Goal: Transaction & Acquisition: Subscribe to service/newsletter

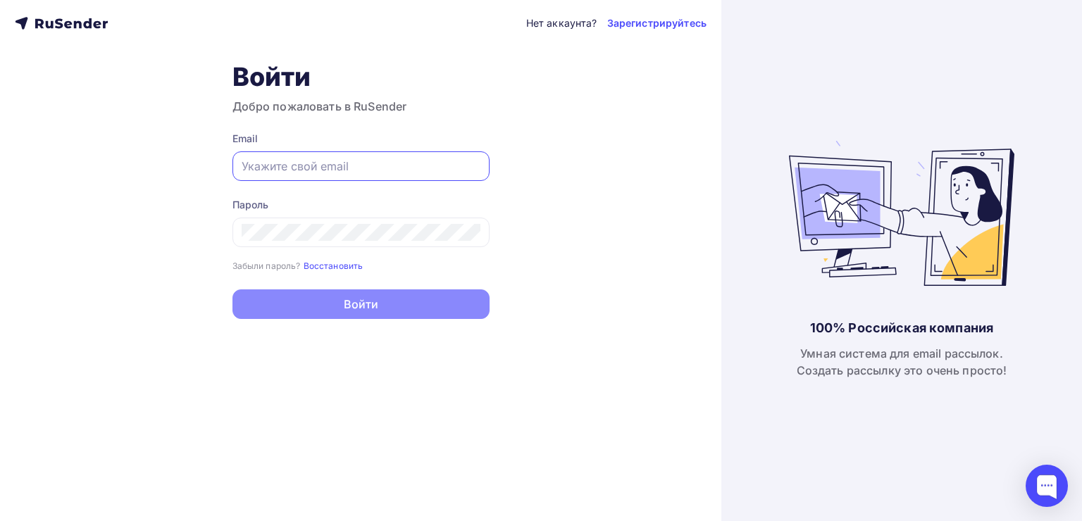
click at [440, 166] on input "text" at bounding box center [361, 166] width 239 height 17
type input "[EMAIL_ADDRESS][DOMAIN_NAME]"
click at [376, 218] on div at bounding box center [360, 233] width 257 height 30
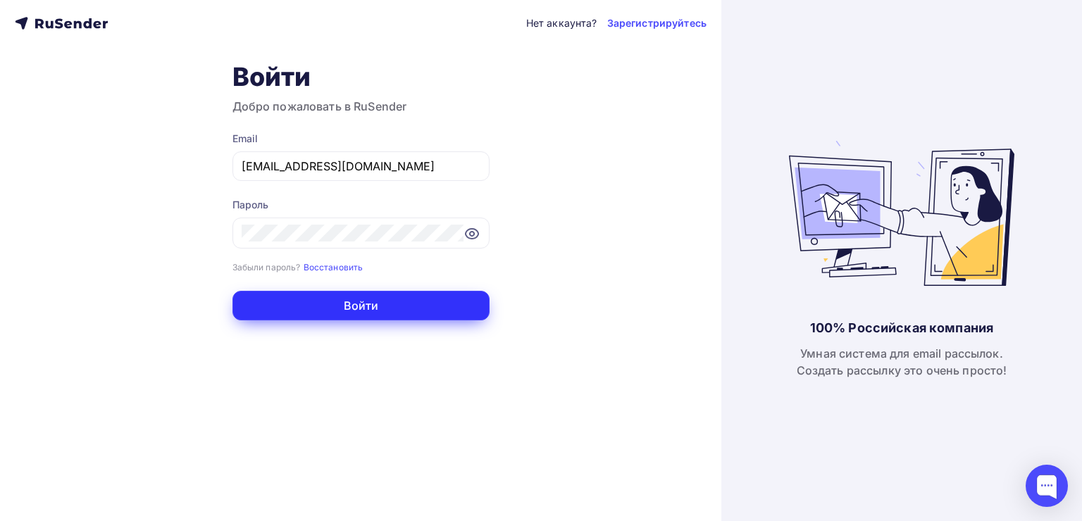
click at [352, 299] on button "Войти" at bounding box center [360, 306] width 257 height 30
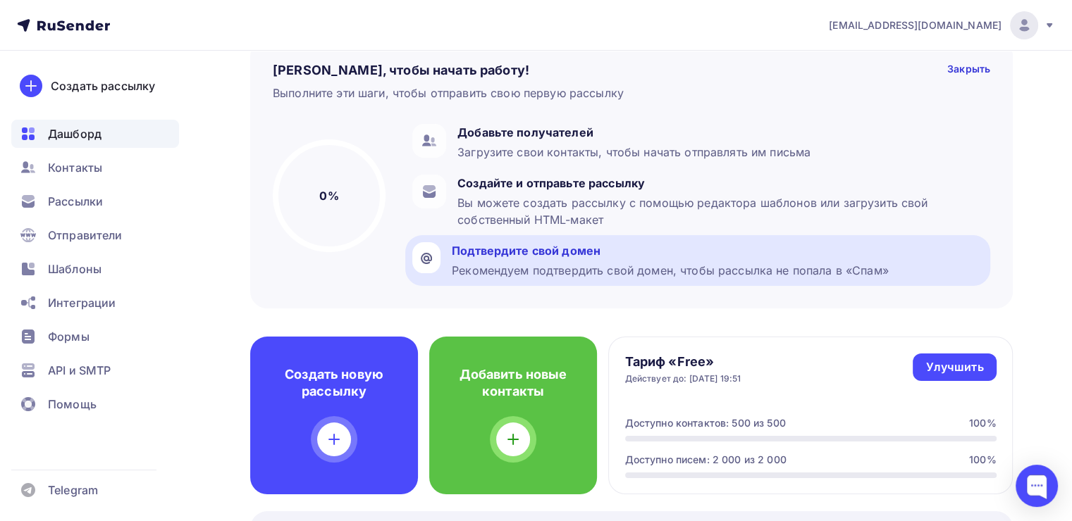
scroll to position [139, 0]
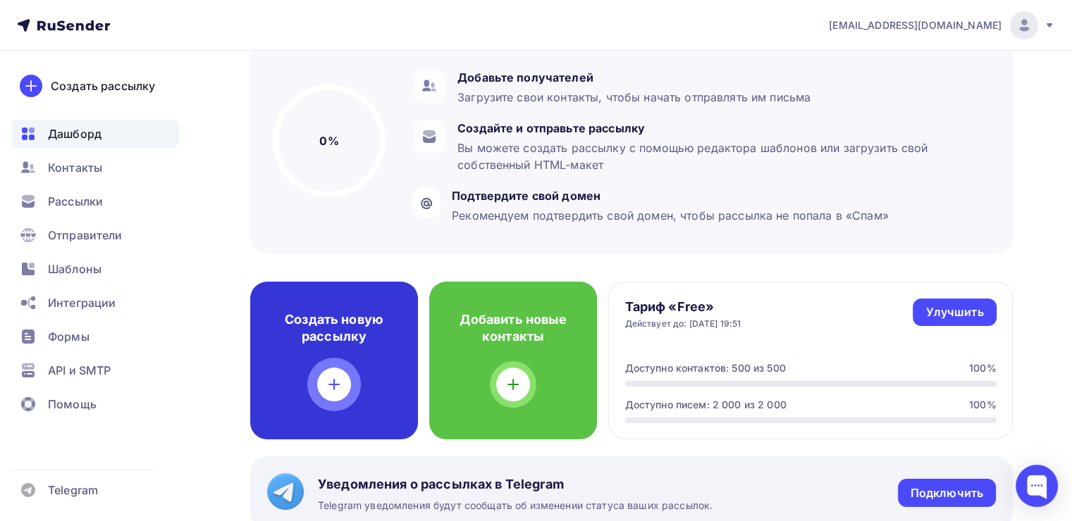
click at [368, 359] on div "Создать новую рассылку" at bounding box center [334, 361] width 168 height 158
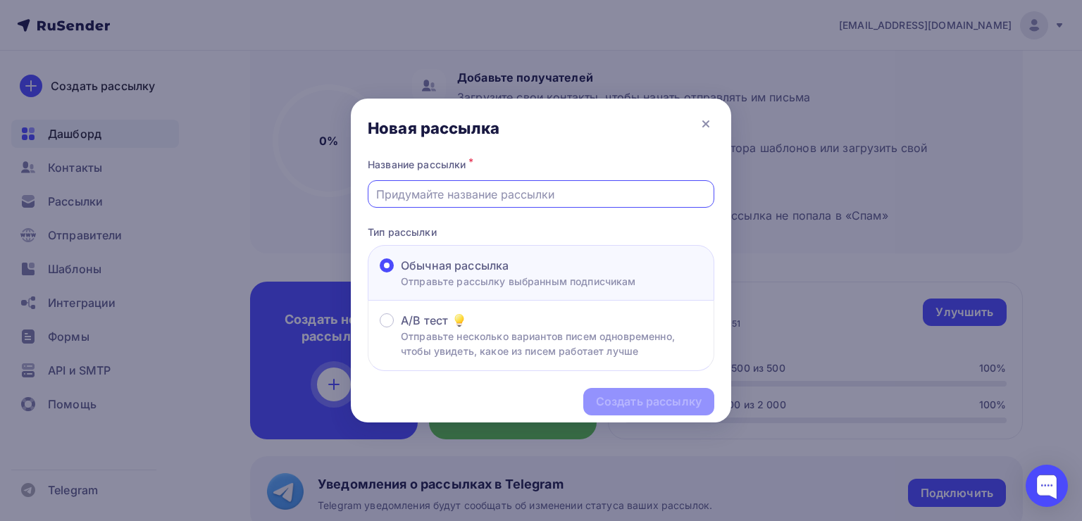
click at [531, 192] on input "text" at bounding box center [541, 194] width 330 height 17
type input "n"
type input "test"
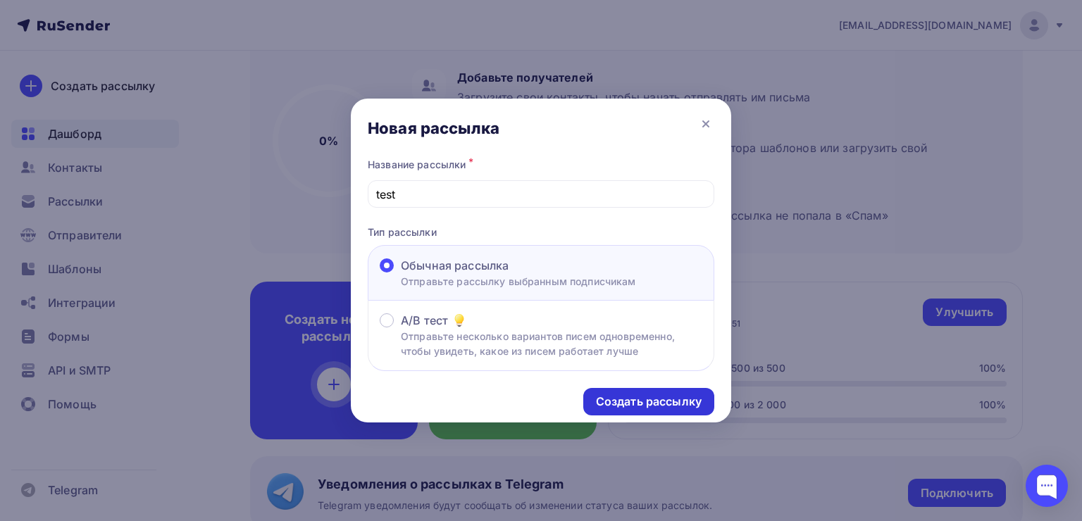
click at [645, 403] on div "Создать рассылку" at bounding box center [649, 402] width 106 height 16
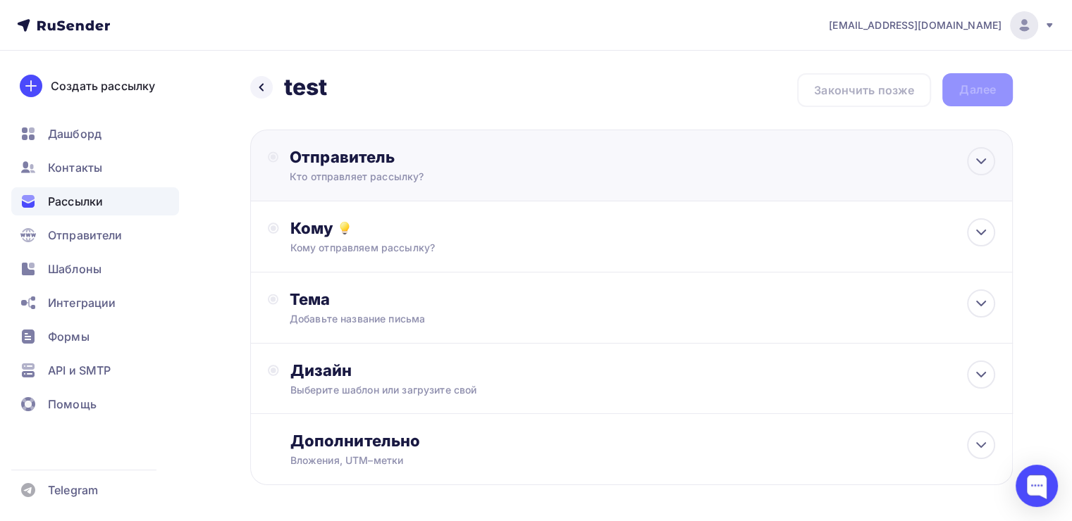
click at [489, 174] on div "Кто отправляет рассылку?" at bounding box center [427, 177] width 275 height 14
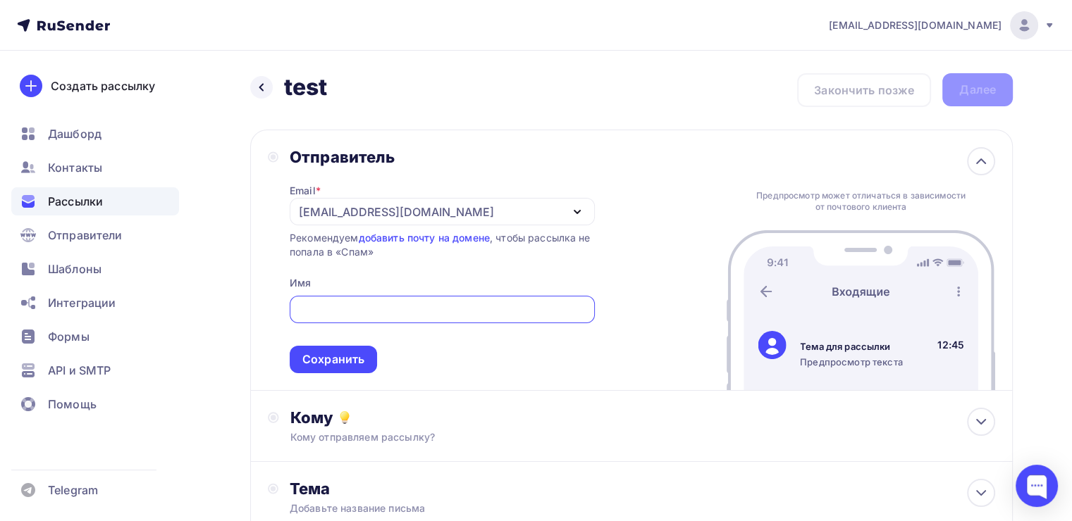
type input "[EMAIL_ADDRESS][DOMAIN_NAME]"
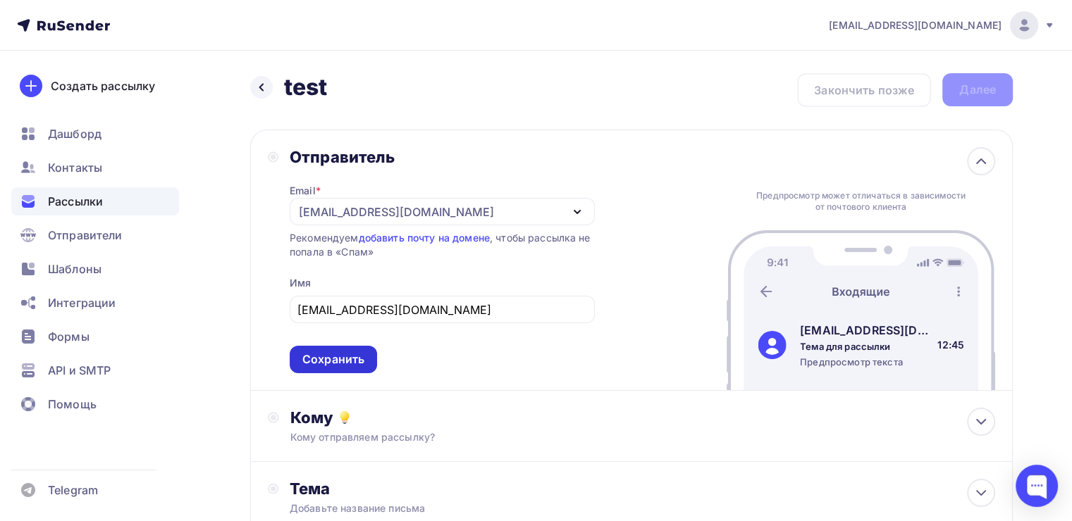
click at [333, 360] on div "Сохранить" at bounding box center [333, 360] width 62 height 16
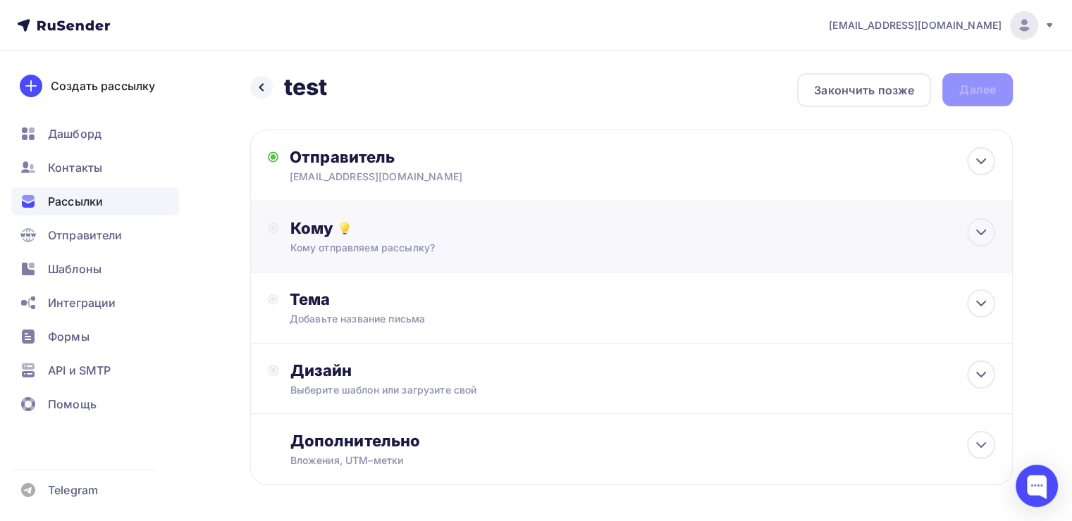
click at [482, 248] on div "Кому отправляем рассылку?" at bounding box center [607, 248] width 634 height 14
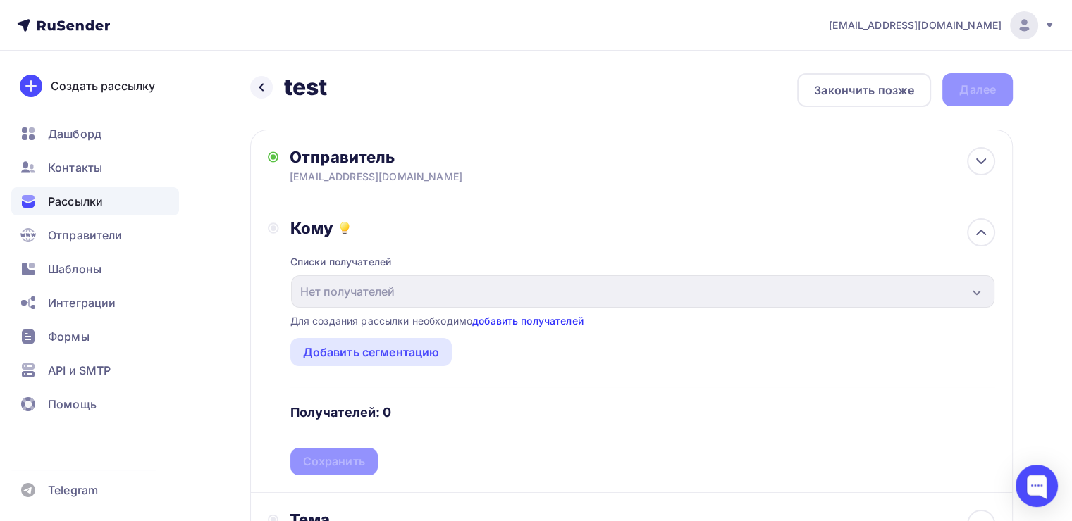
click at [530, 318] on link "добавить получателей" at bounding box center [527, 321] width 111 height 12
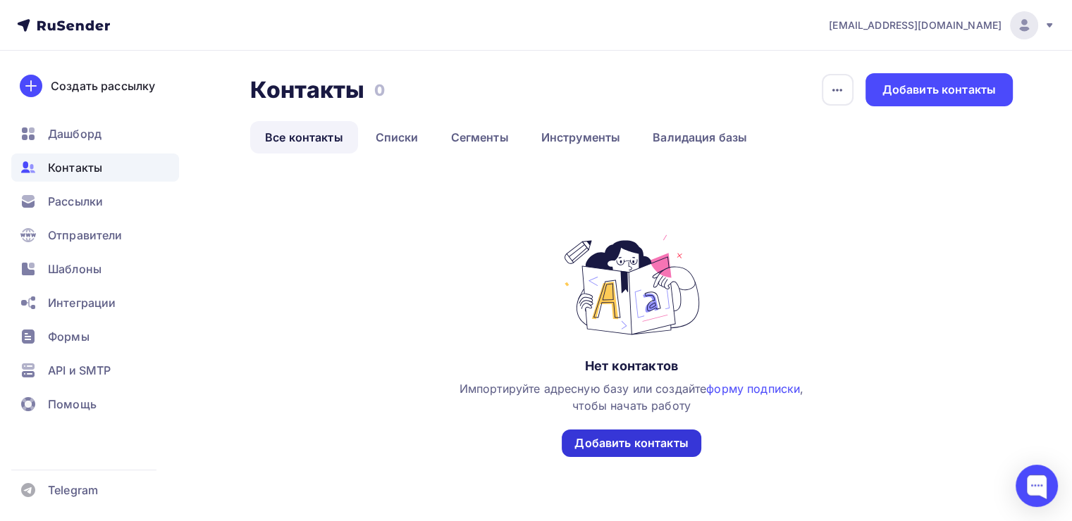
click at [635, 451] on div "Добавить контакты" at bounding box center [630, 443] width 113 height 16
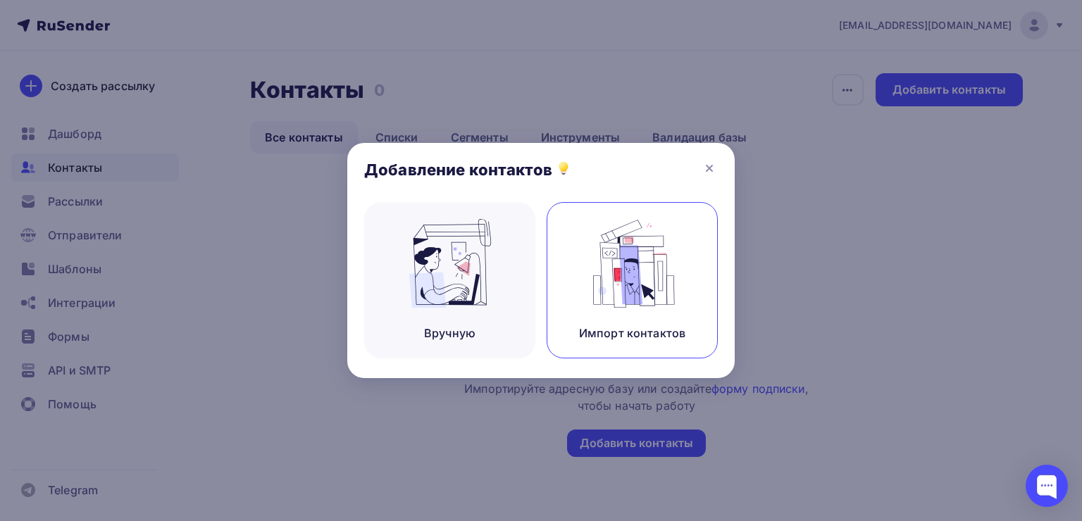
click at [639, 264] on img at bounding box center [632, 263] width 94 height 89
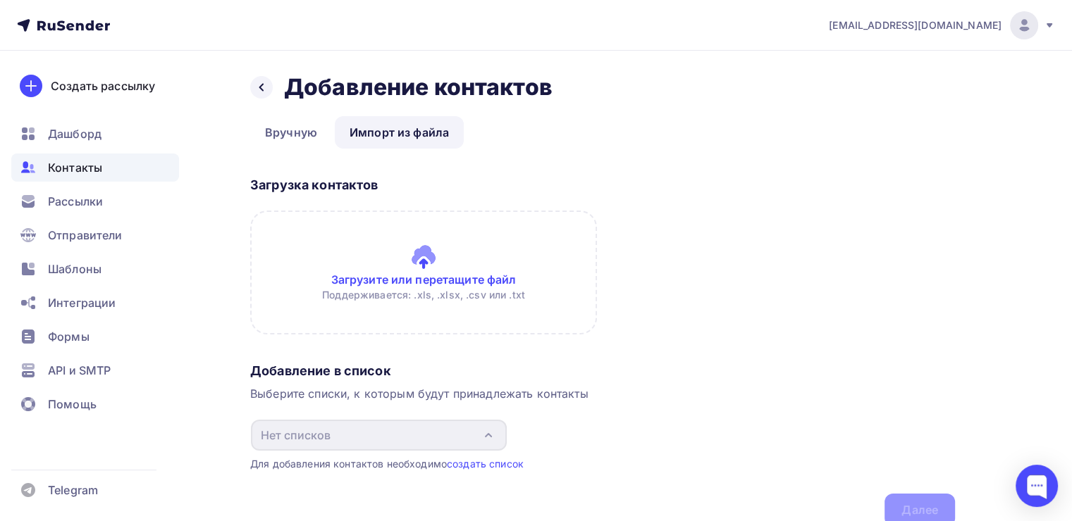
click at [411, 290] on input "file" at bounding box center [423, 273] width 347 height 124
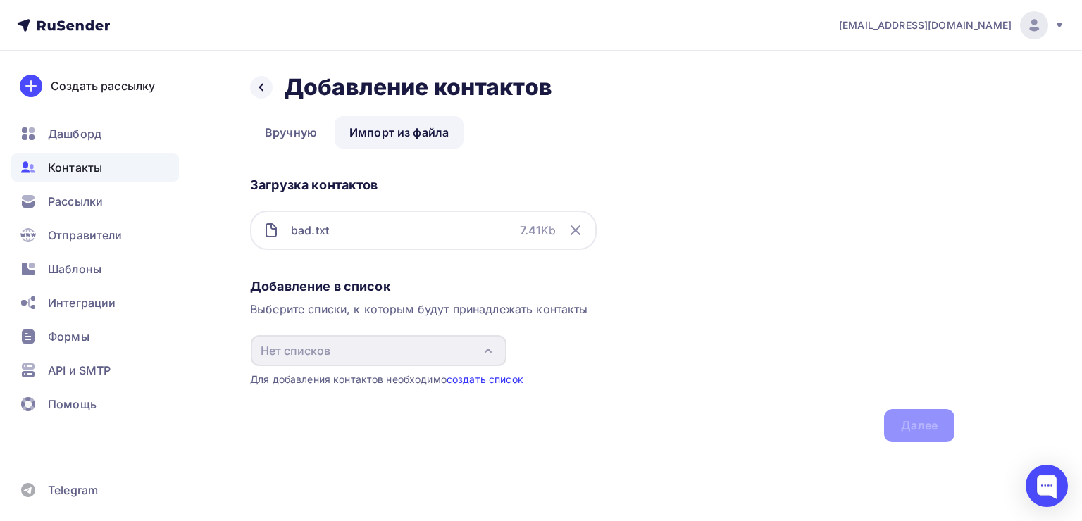
click at [502, 377] on link "создать список" at bounding box center [485, 379] width 77 height 12
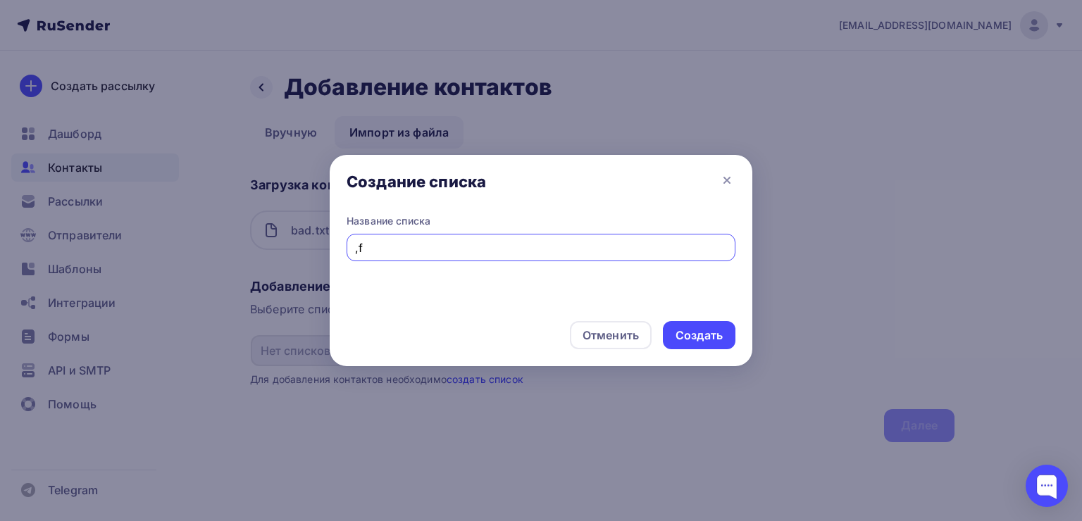
type input ","
type input "bad_1"
click at [707, 342] on div "Создать" at bounding box center [699, 336] width 47 height 16
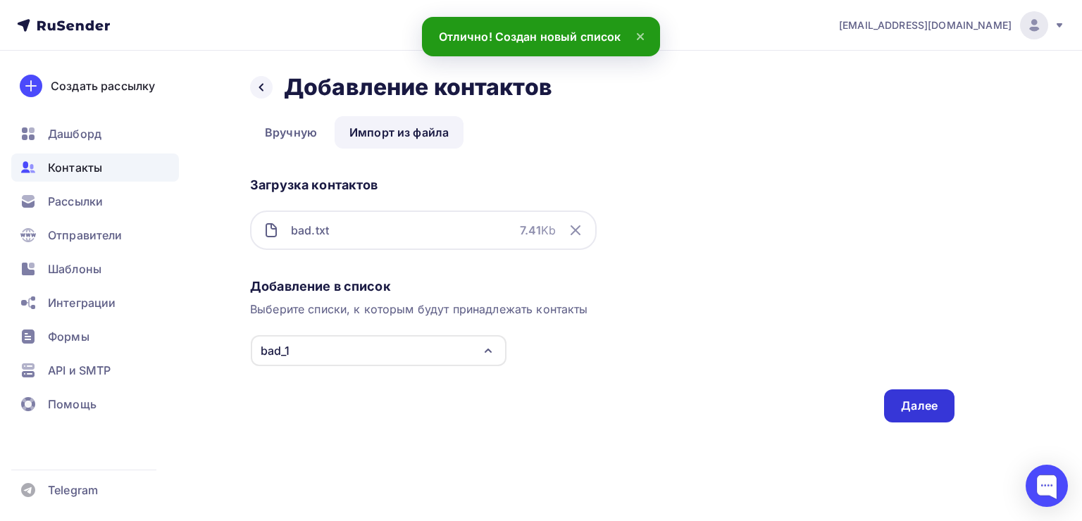
click at [923, 404] on div "Далее" at bounding box center [919, 406] width 37 height 16
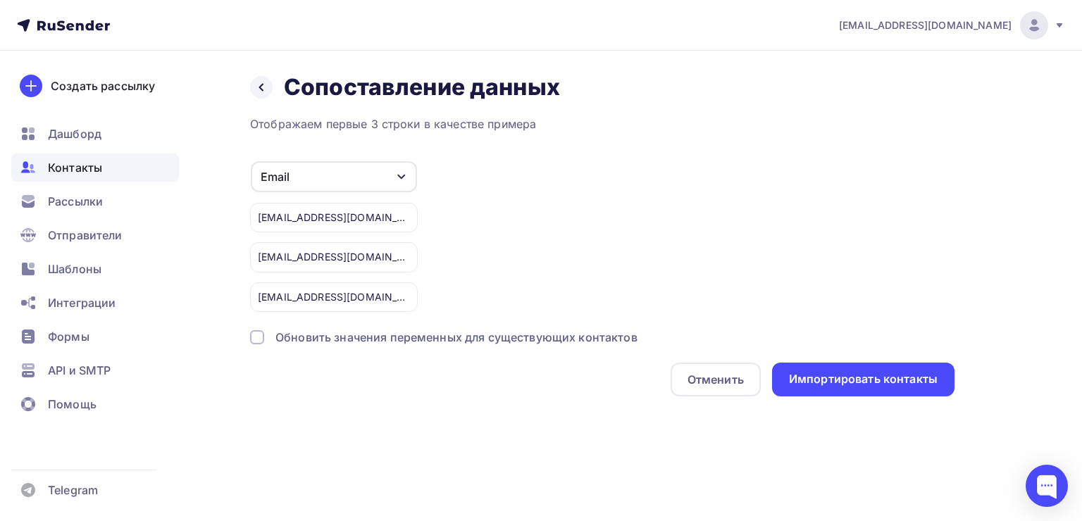
click at [369, 340] on div "Обновить значения переменных для существующих контактов" at bounding box center [456, 337] width 362 height 17
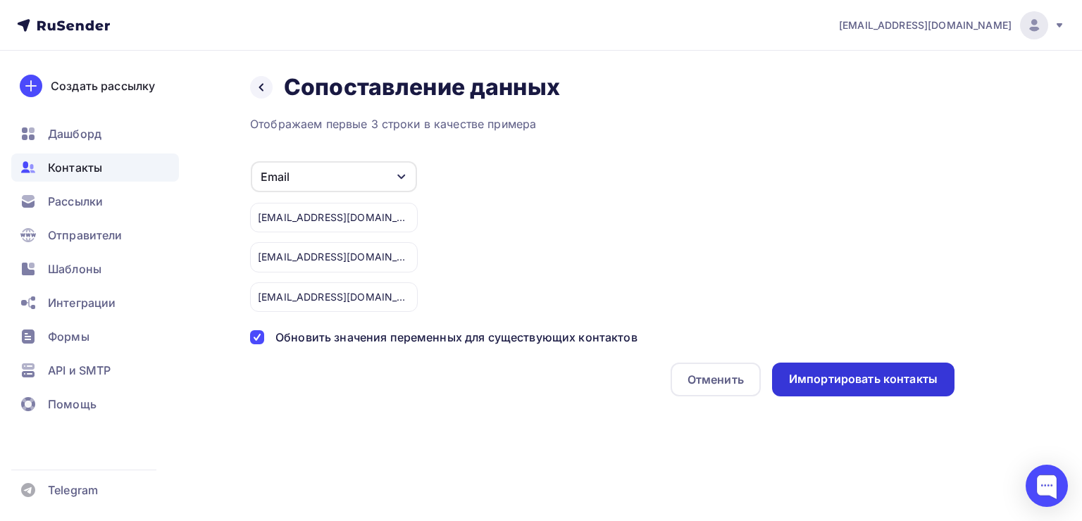
click at [838, 368] on div "Импортировать контакты" at bounding box center [863, 380] width 182 height 34
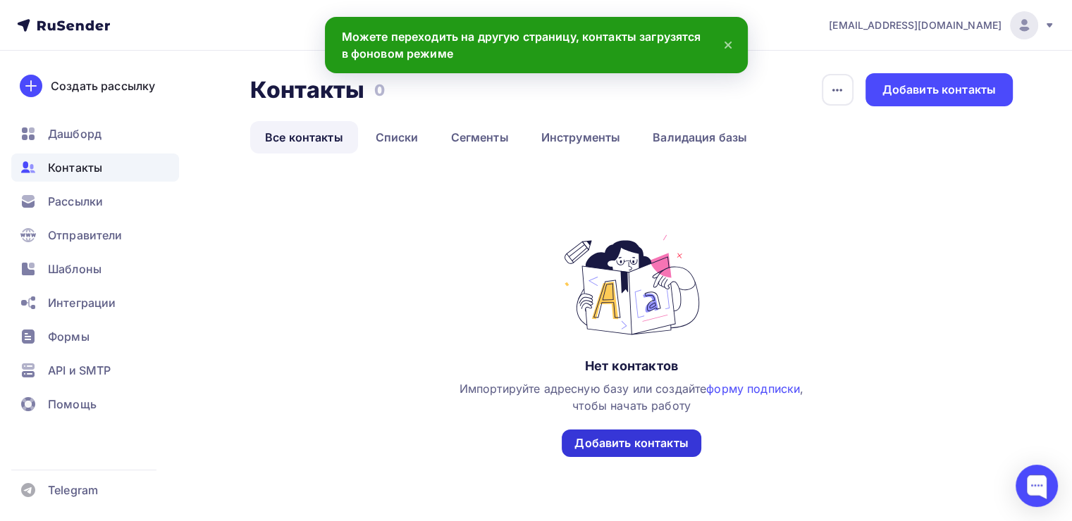
click at [663, 447] on div "Добавить контакты" at bounding box center [630, 443] width 113 height 16
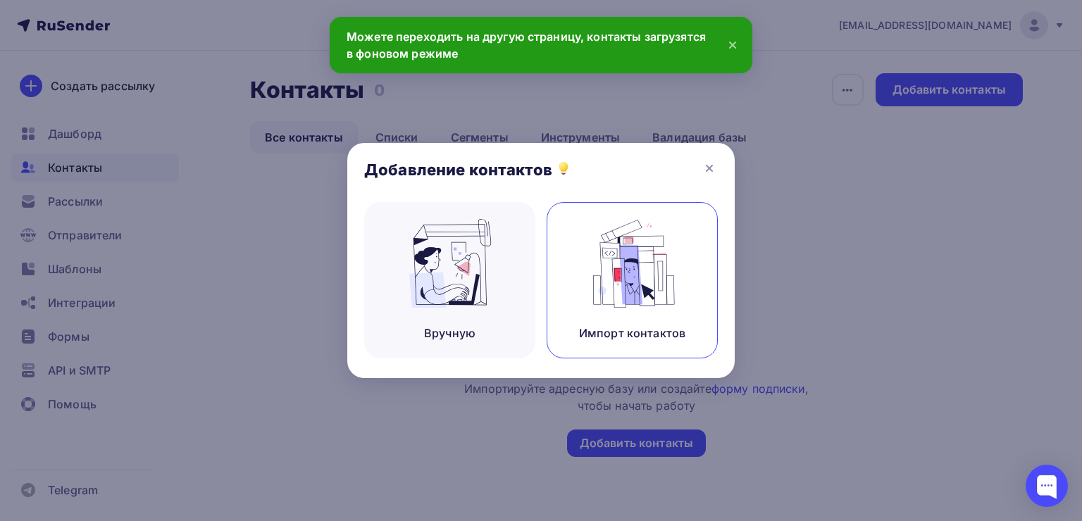
click at [643, 254] on img at bounding box center [632, 263] width 94 height 89
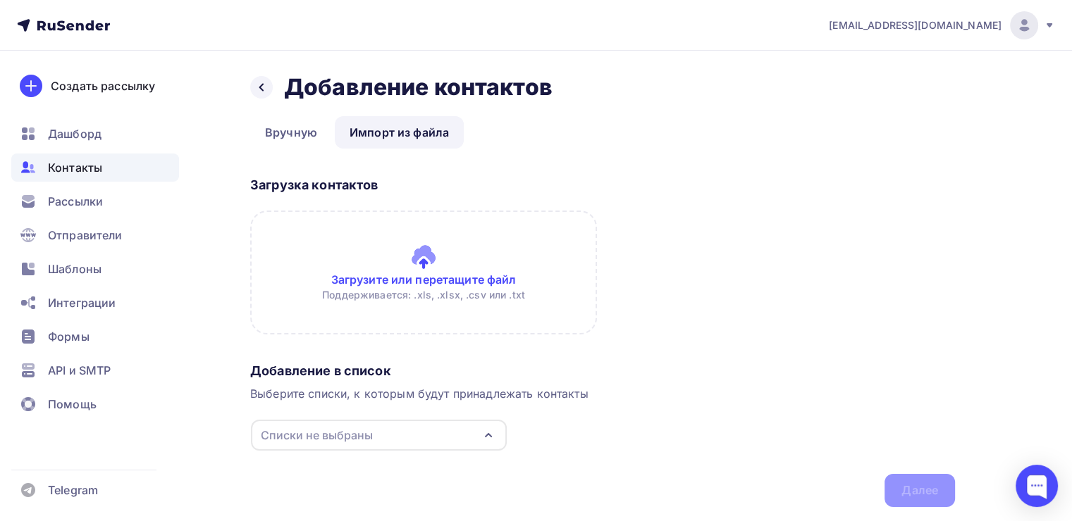
click at [454, 274] on input "file" at bounding box center [423, 273] width 347 height 124
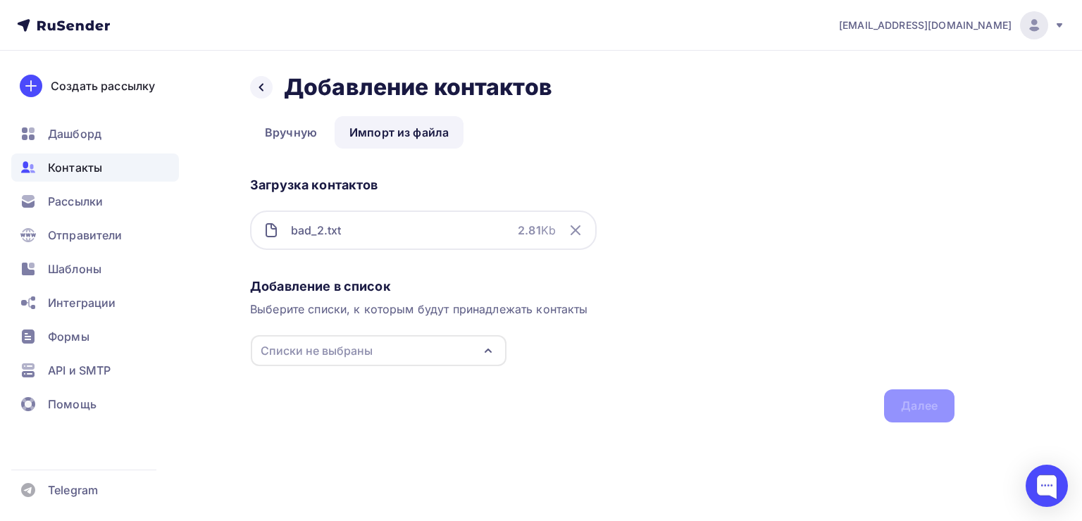
click at [331, 342] on div "Списки не выбраны" at bounding box center [317, 350] width 112 height 17
click at [328, 397] on div "bad_1" at bounding box center [379, 402] width 228 height 17
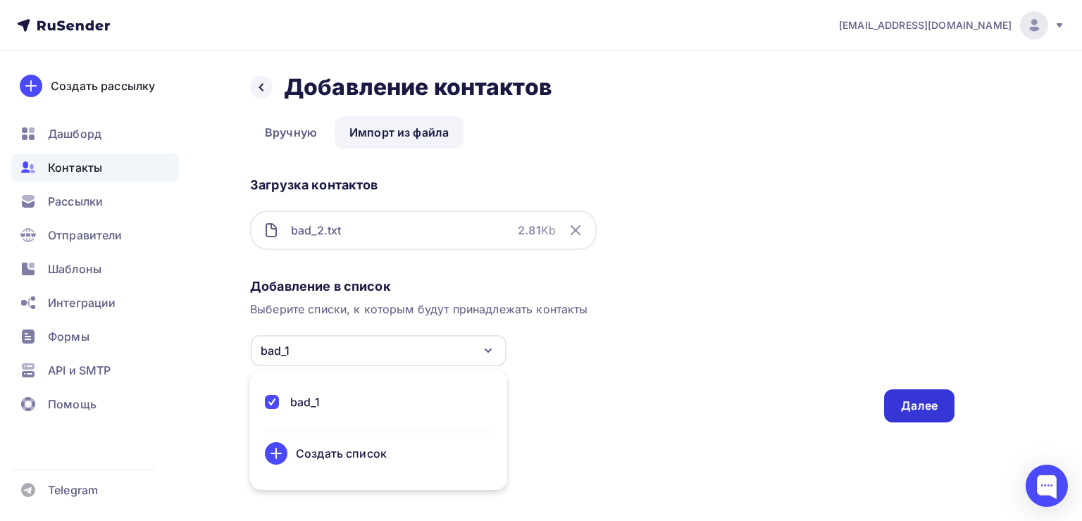
click at [931, 409] on div "Далее" at bounding box center [919, 406] width 37 height 16
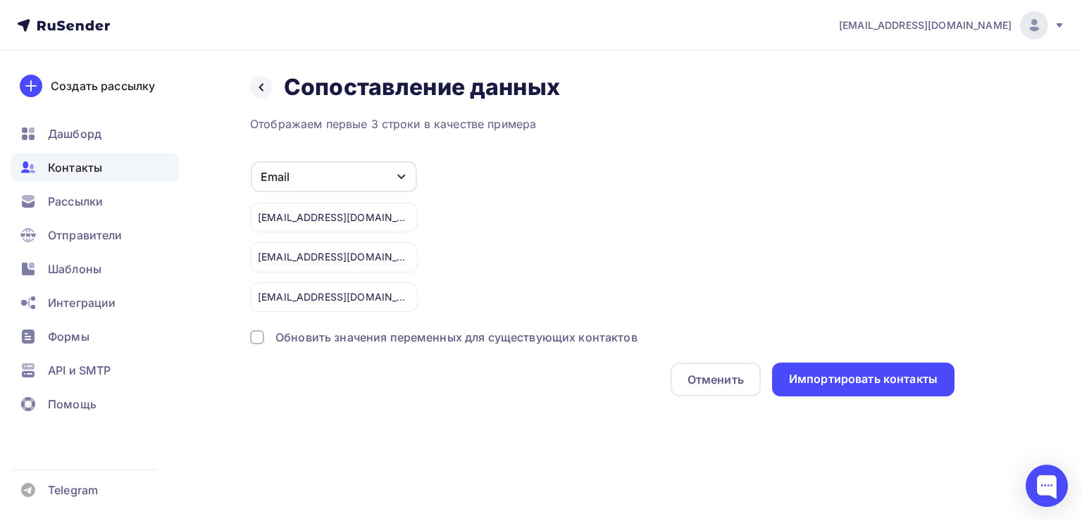
click at [558, 333] on div "Обновить значения переменных для существующих контактов" at bounding box center [456, 337] width 362 height 17
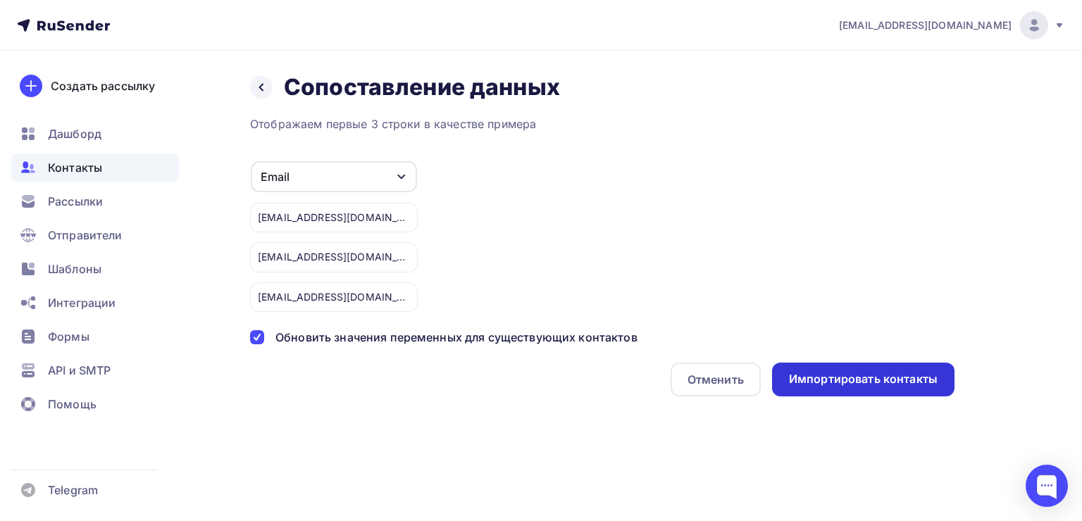
click at [858, 374] on div "Импортировать контакты" at bounding box center [863, 379] width 149 height 16
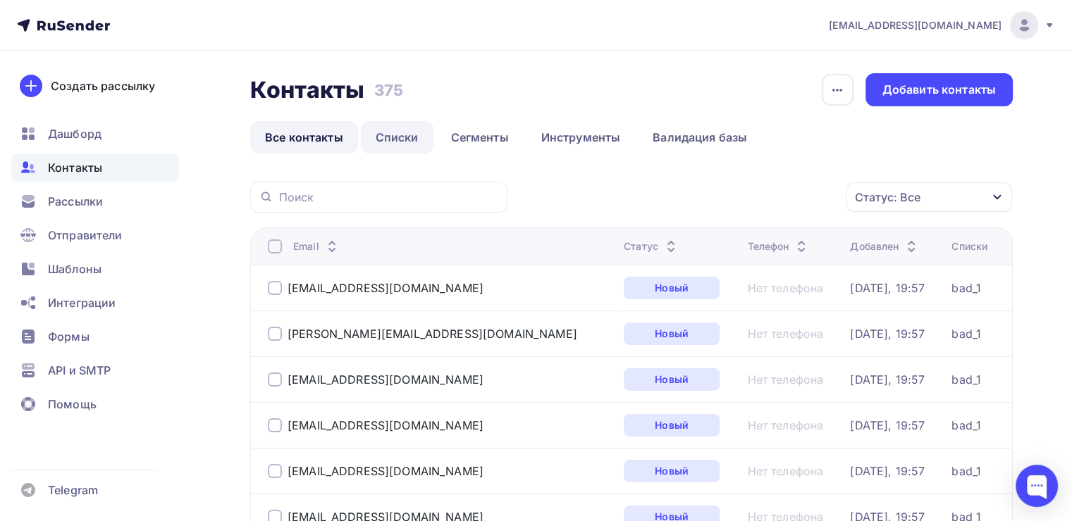
click at [395, 141] on link "Списки" at bounding box center [397, 137] width 73 height 32
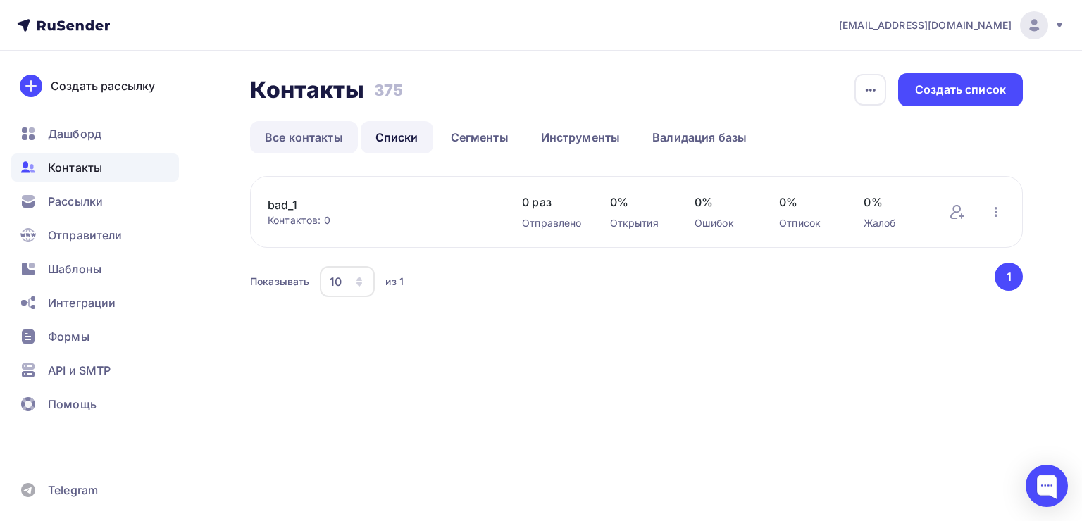
click at [321, 142] on link "Все контакты" at bounding box center [304, 137] width 108 height 32
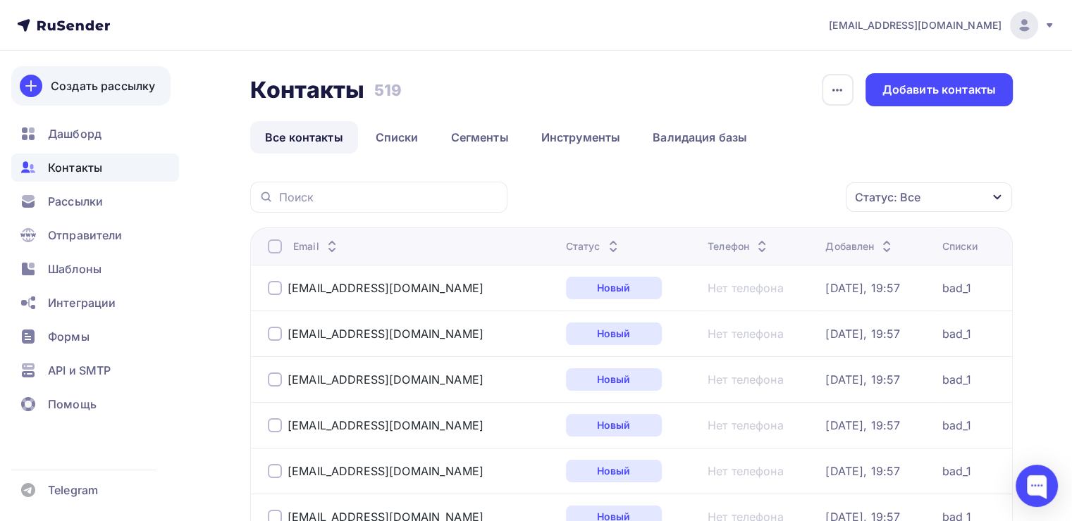
click at [123, 92] on div "Создать рассылку" at bounding box center [103, 85] width 104 height 17
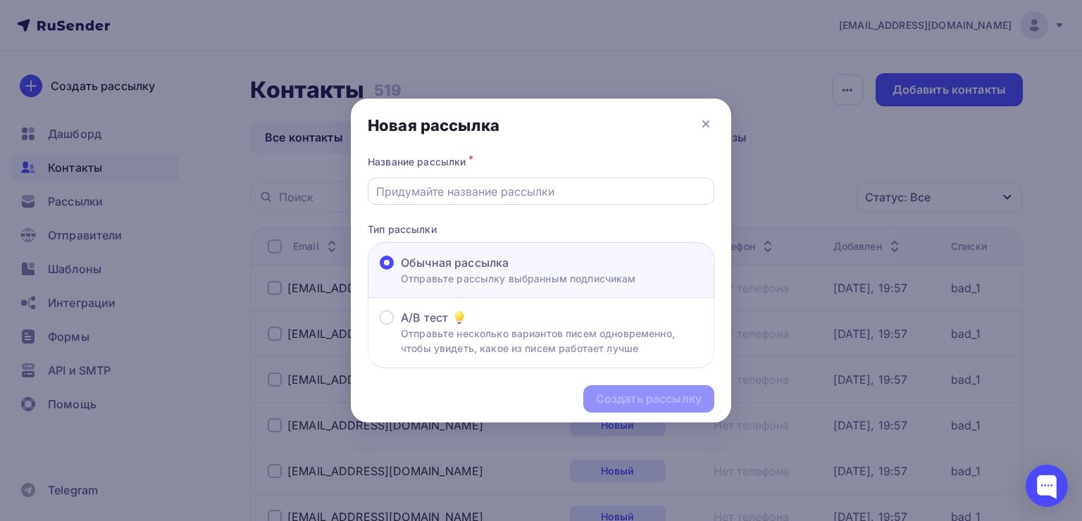
click at [587, 200] on div at bounding box center [541, 191] width 347 height 27
click at [573, 194] on input "text" at bounding box center [541, 191] width 330 height 17
type input "test"
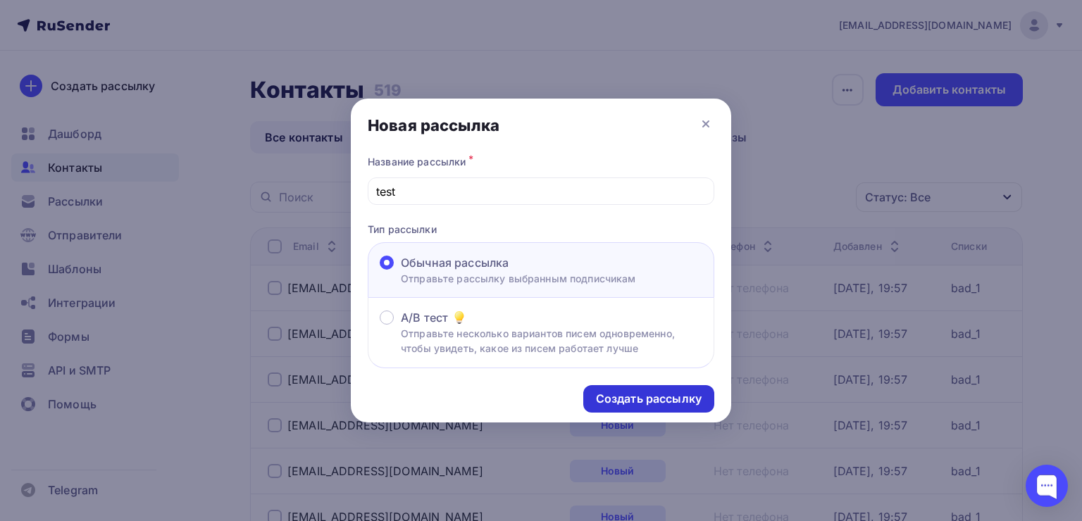
click at [695, 392] on div "Создать рассылку" at bounding box center [649, 399] width 106 height 16
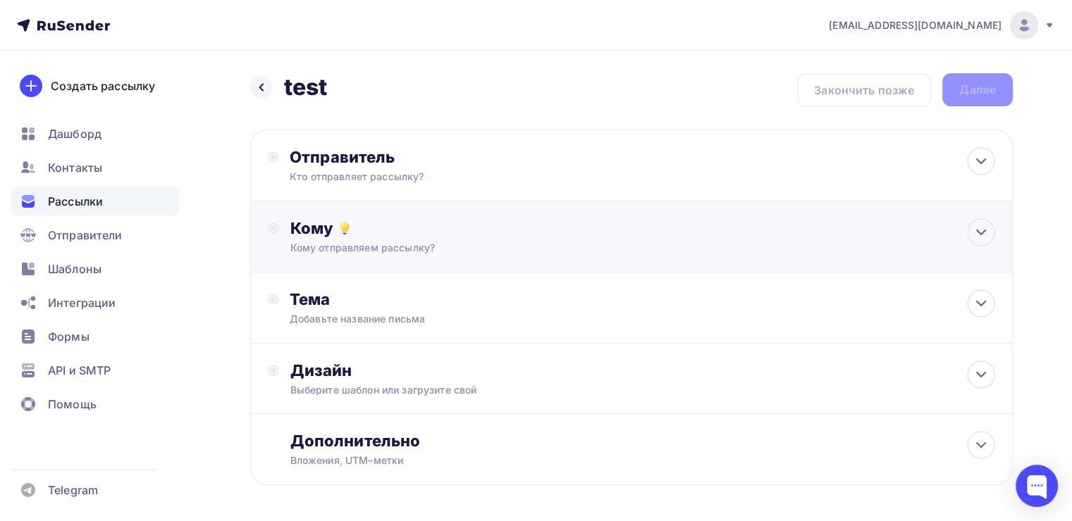
click at [468, 223] on div "Кому" at bounding box center [642, 228] width 705 height 20
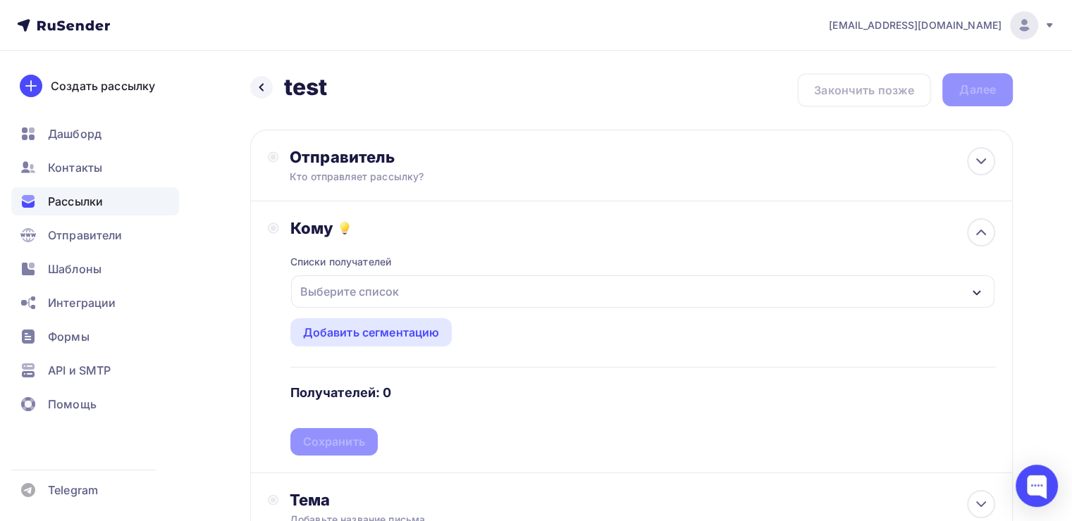
click at [397, 285] on div "Выберите список" at bounding box center [349, 291] width 110 height 25
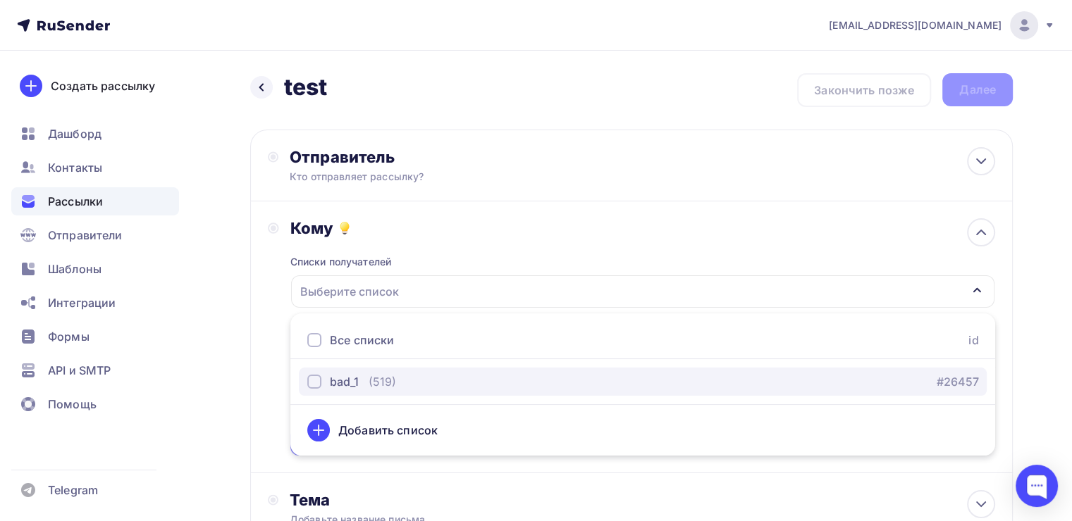
click at [310, 378] on div "button" at bounding box center [314, 382] width 14 height 14
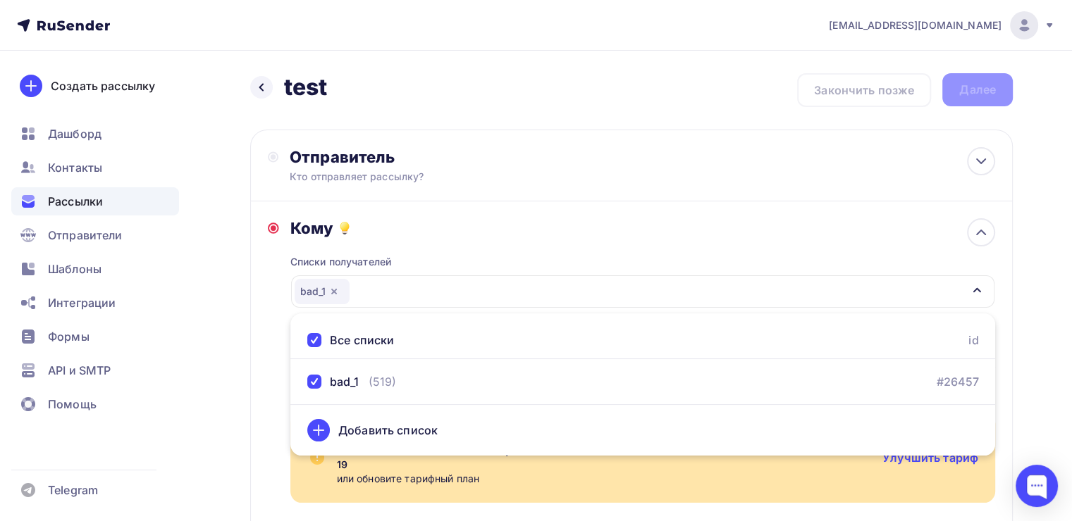
click at [238, 373] on div "Назад test test Закончить позже Далее Отправитель Кто отправляет рассылку? Emai…" at bounding box center [536, 465] width 1072 height 828
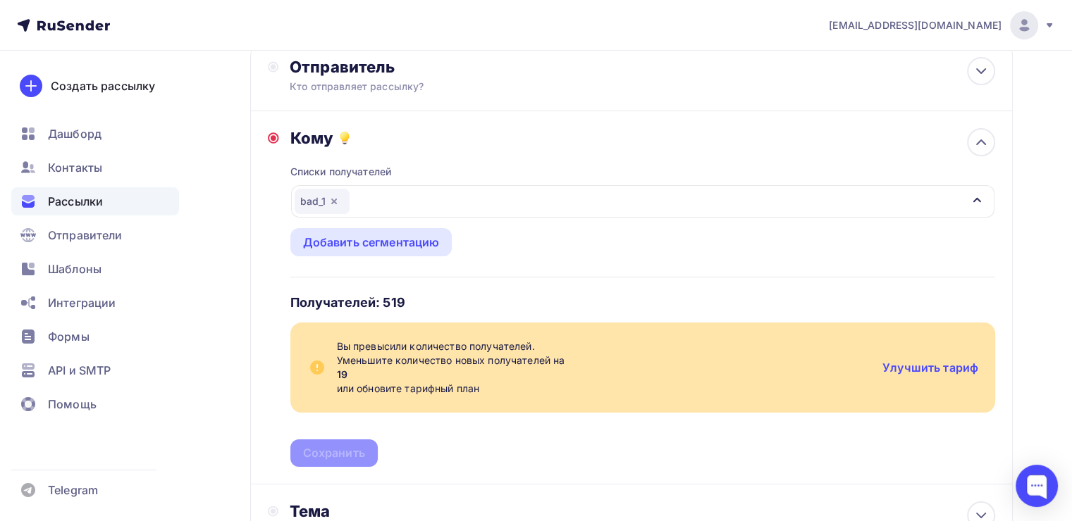
scroll to position [166, 0]
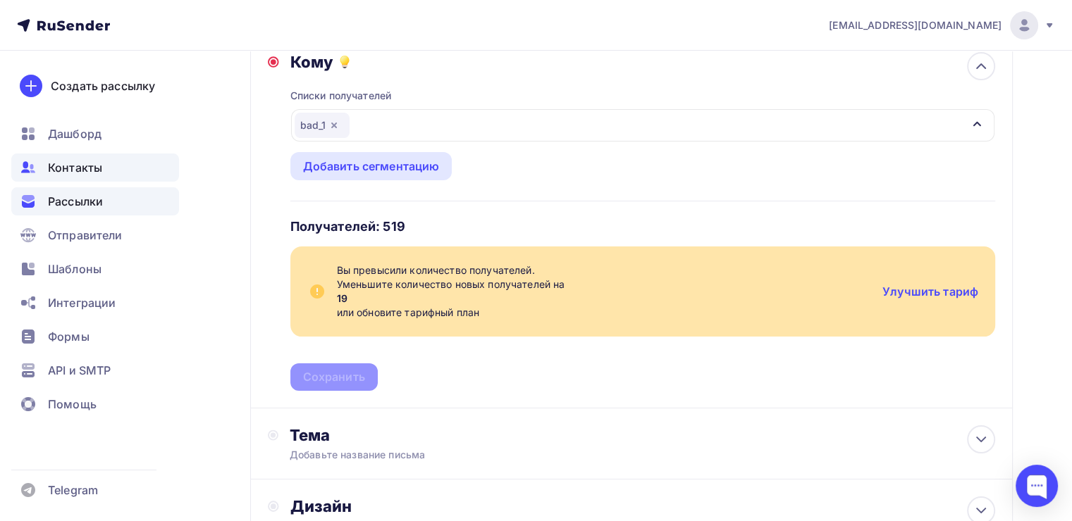
click at [105, 169] on div "Контакты" at bounding box center [95, 168] width 168 height 28
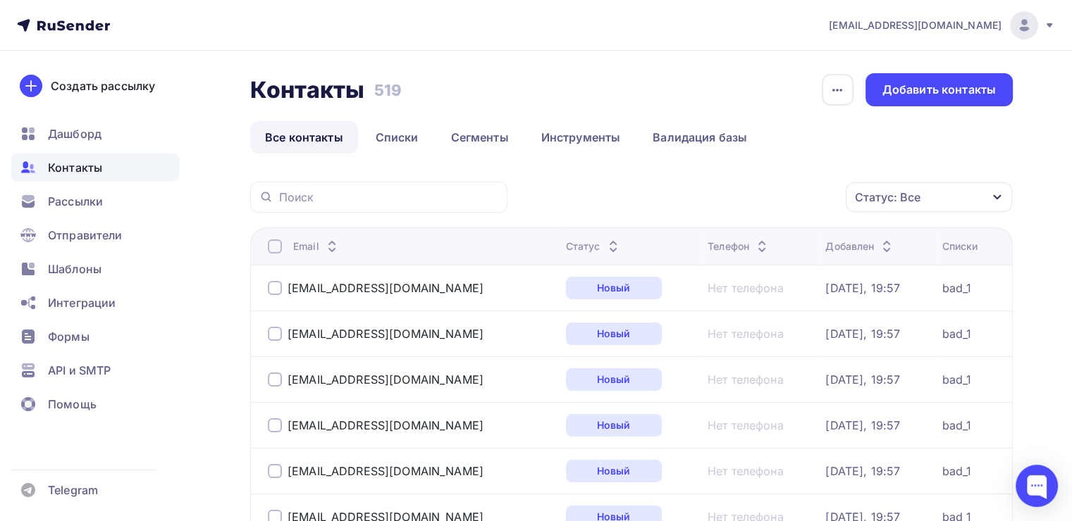
click at [270, 286] on div at bounding box center [275, 288] width 14 height 14
click at [273, 335] on div at bounding box center [275, 334] width 14 height 14
click at [275, 374] on div at bounding box center [275, 380] width 14 height 14
click at [275, 427] on div at bounding box center [275, 425] width 14 height 14
click at [275, 465] on div at bounding box center [275, 471] width 14 height 14
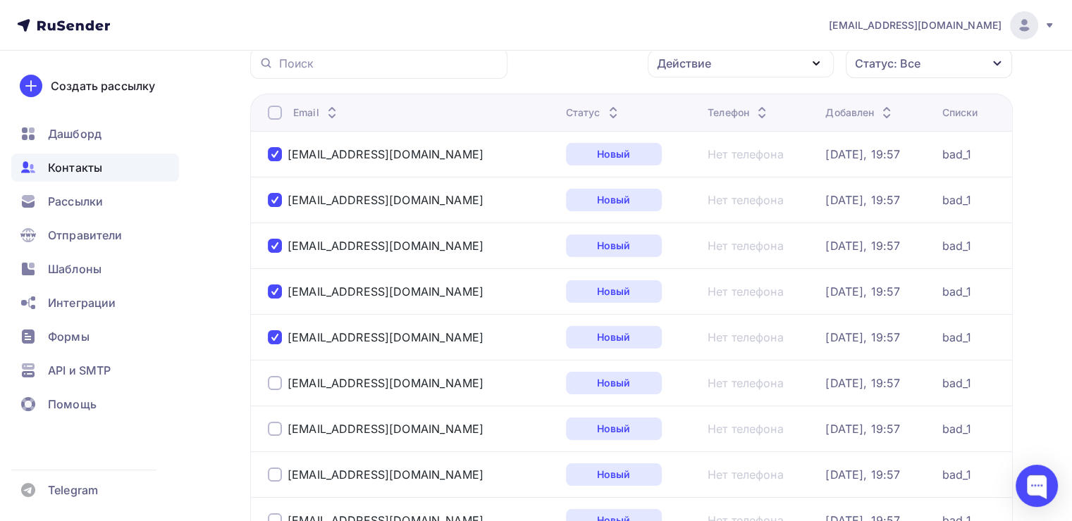
scroll to position [135, 0]
click at [278, 383] on div at bounding box center [275, 382] width 14 height 14
click at [273, 426] on div at bounding box center [275, 428] width 14 height 14
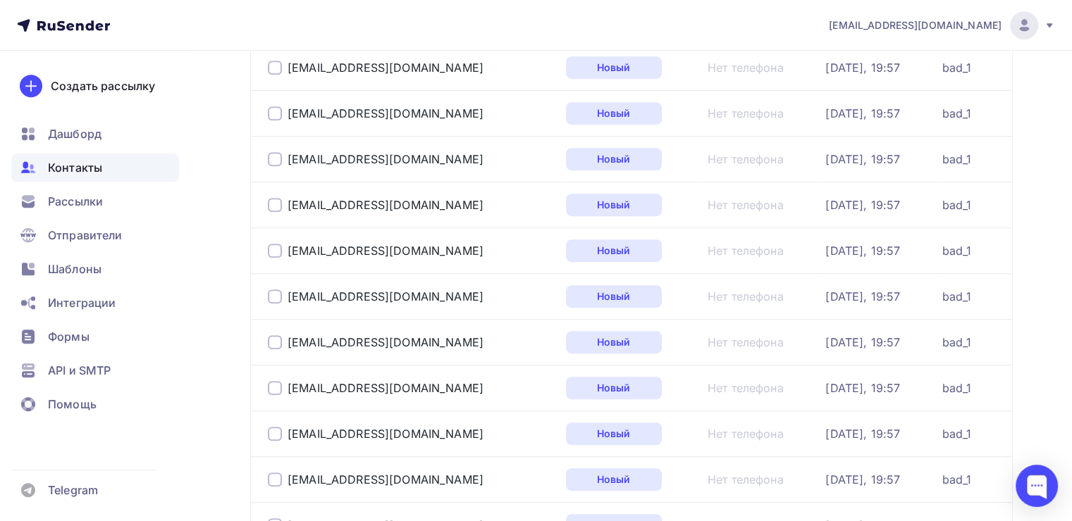
scroll to position [457, 0]
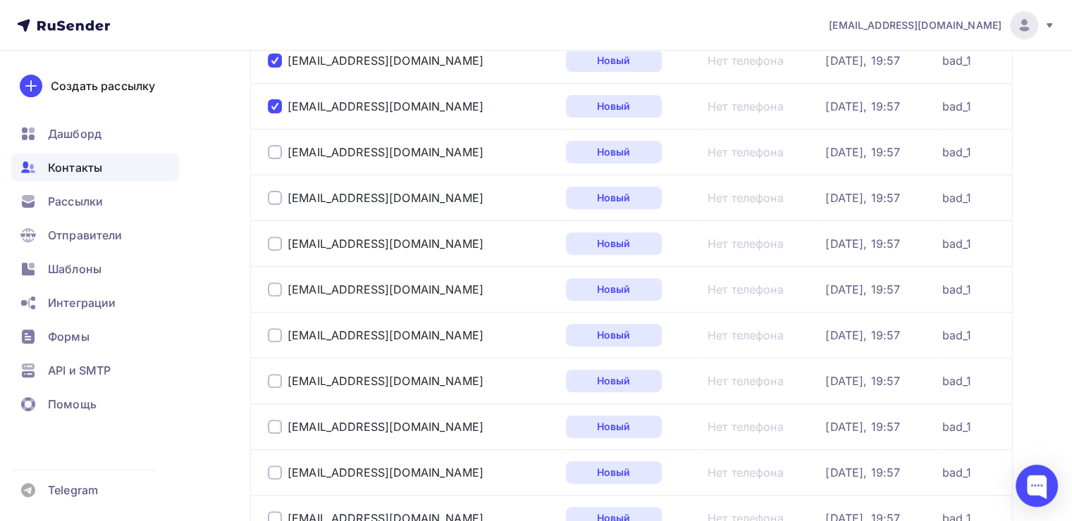
click at [276, 149] on div at bounding box center [275, 152] width 14 height 14
click at [273, 200] on div at bounding box center [275, 198] width 14 height 14
click at [274, 237] on div at bounding box center [275, 244] width 14 height 14
click at [275, 284] on div at bounding box center [275, 290] width 14 height 14
click at [275, 338] on div at bounding box center [275, 335] width 14 height 14
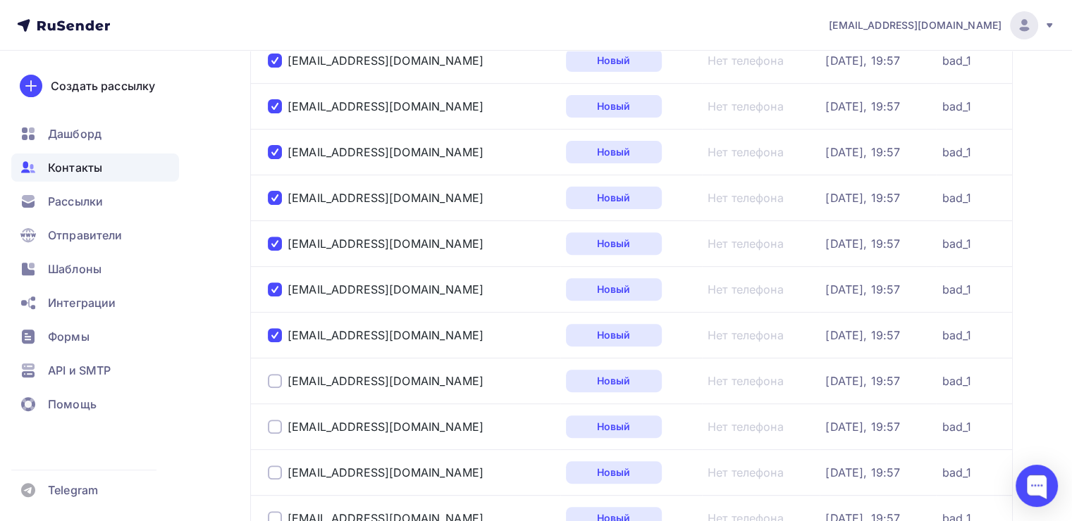
click at [274, 380] on div at bounding box center [275, 381] width 14 height 14
click at [273, 430] on div at bounding box center [275, 427] width 14 height 14
click at [277, 466] on div at bounding box center [275, 473] width 14 height 14
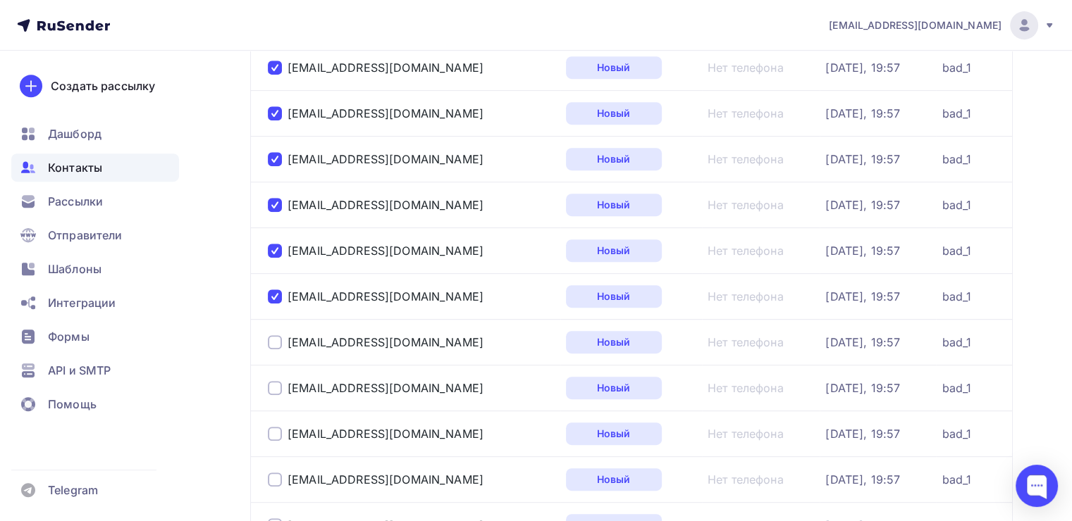
scroll to position [631, 0]
click at [278, 341] on div at bounding box center [275, 344] width 14 height 14
click at [274, 383] on div at bounding box center [275, 390] width 14 height 14
click at [275, 430] on div at bounding box center [275, 435] width 14 height 14
click at [277, 474] on div at bounding box center [275, 481] width 14 height 14
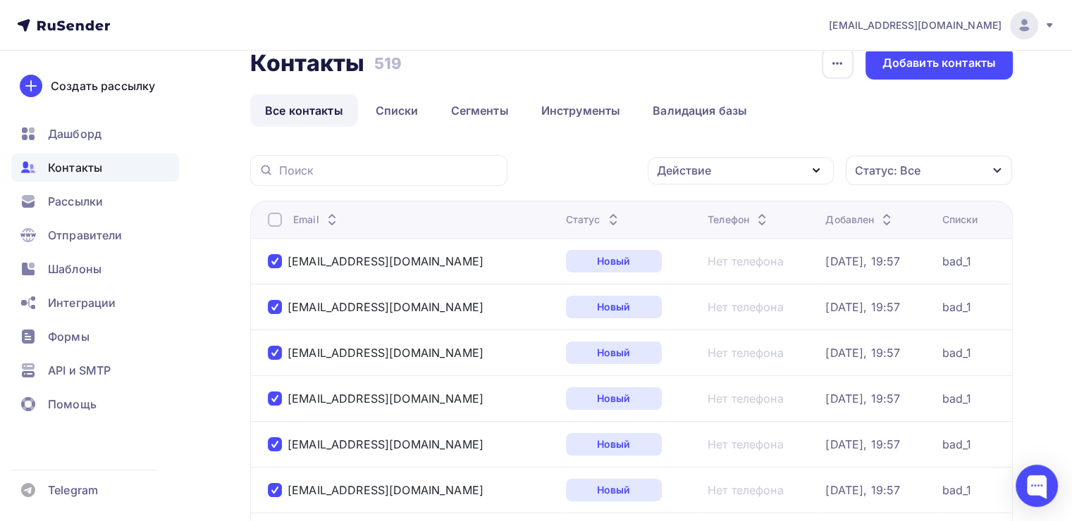
scroll to position [0, 0]
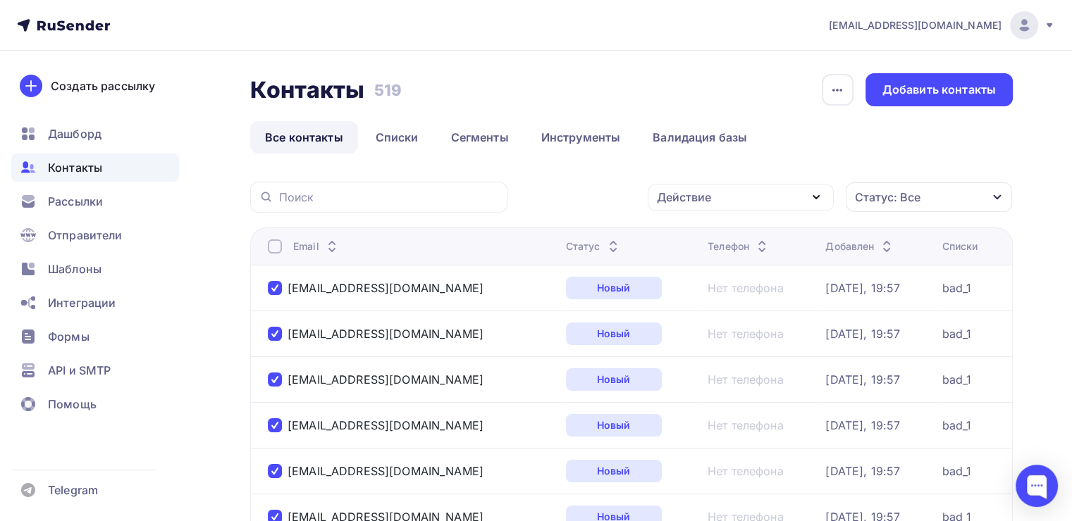
click at [740, 194] on div "Действие" at bounding box center [740, 197] width 186 height 27
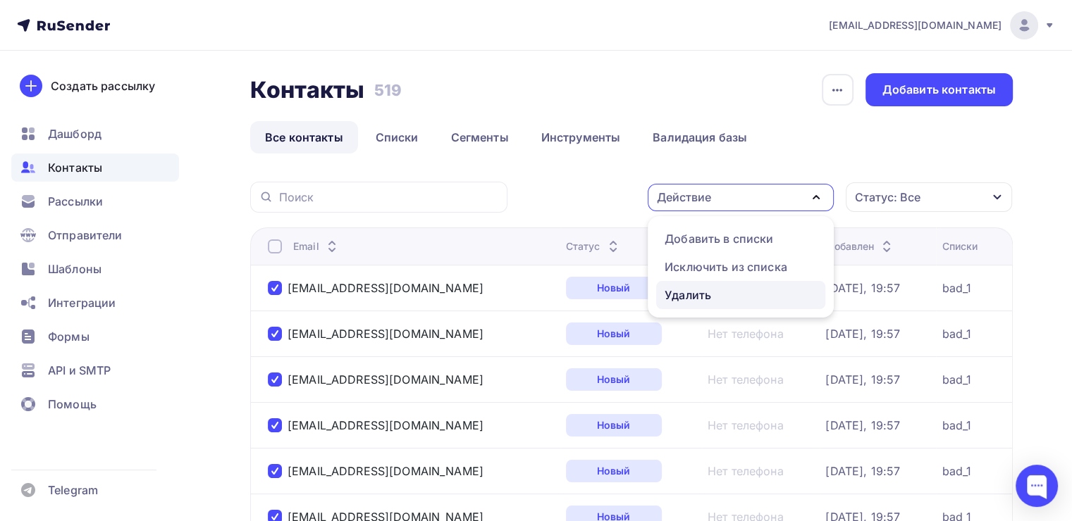
click at [710, 293] on div "Удалить" at bounding box center [687, 295] width 46 height 17
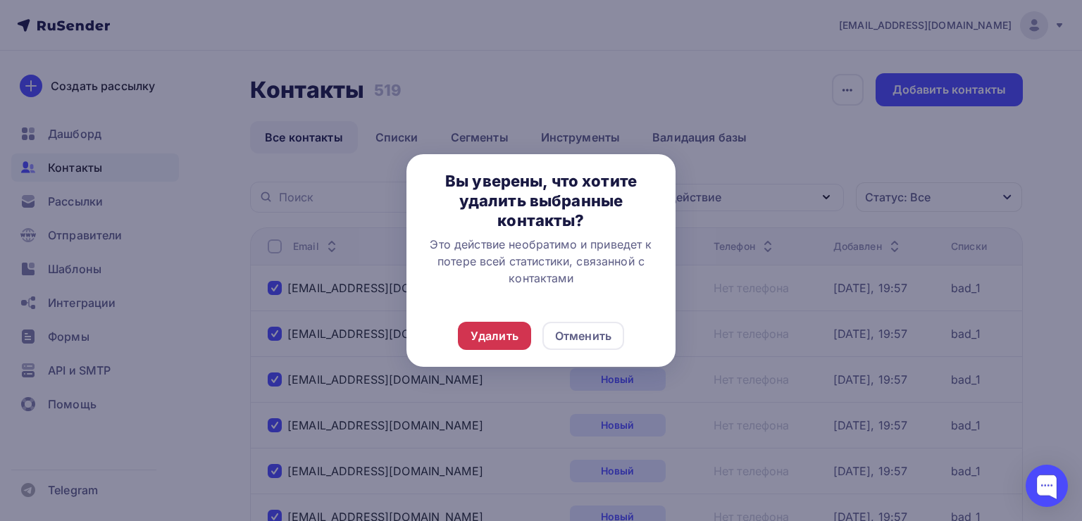
click at [504, 343] on div "Удалить" at bounding box center [495, 336] width 48 height 17
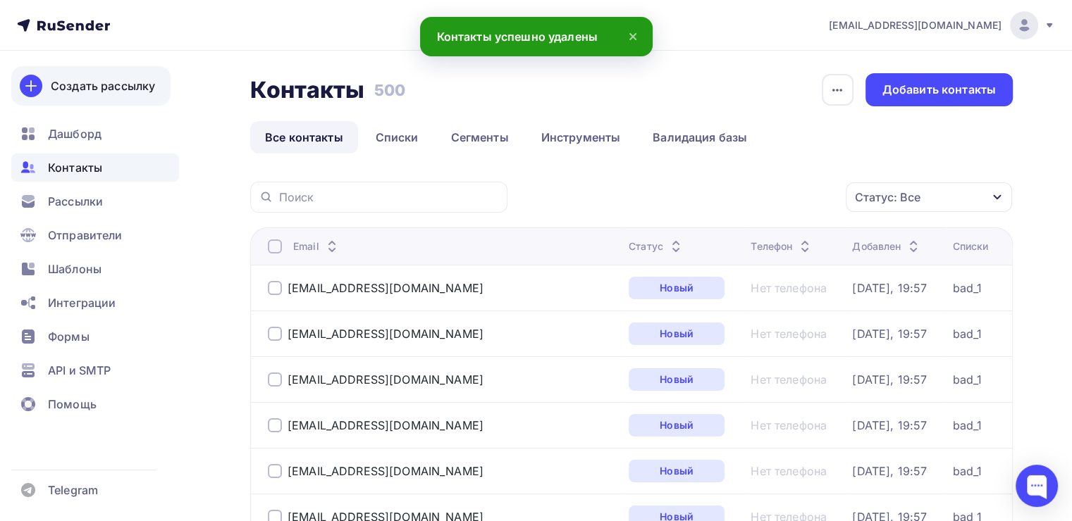
click at [132, 92] on div "Создать рассылку" at bounding box center [103, 85] width 104 height 17
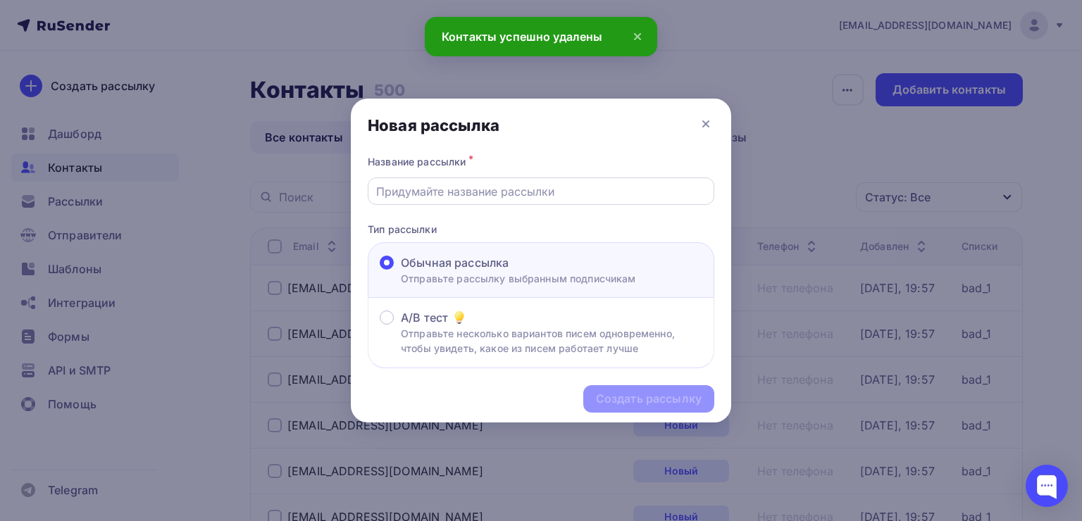
click at [488, 201] on div at bounding box center [541, 191] width 347 height 27
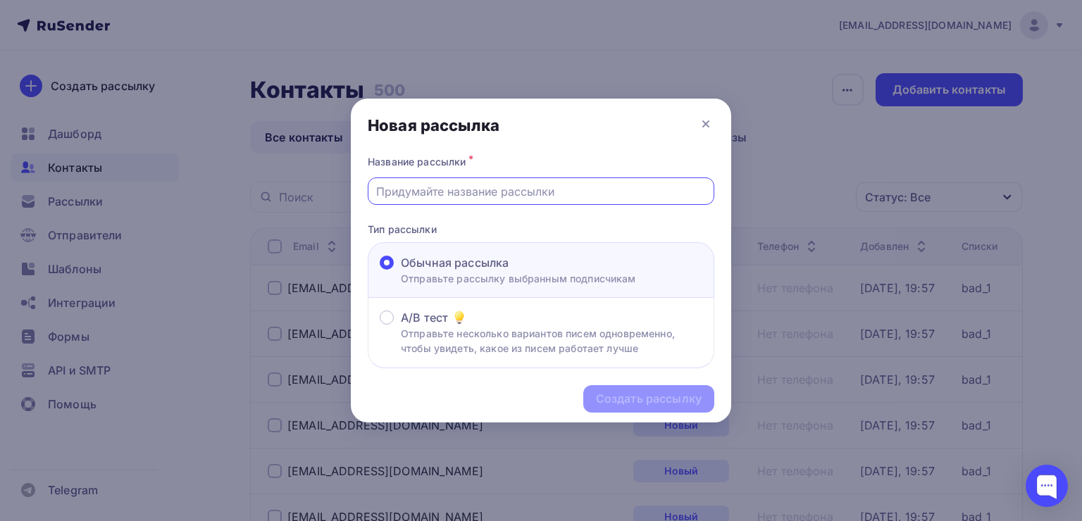
click at [485, 192] on input "text" at bounding box center [541, 191] width 330 height 17
type input "test"
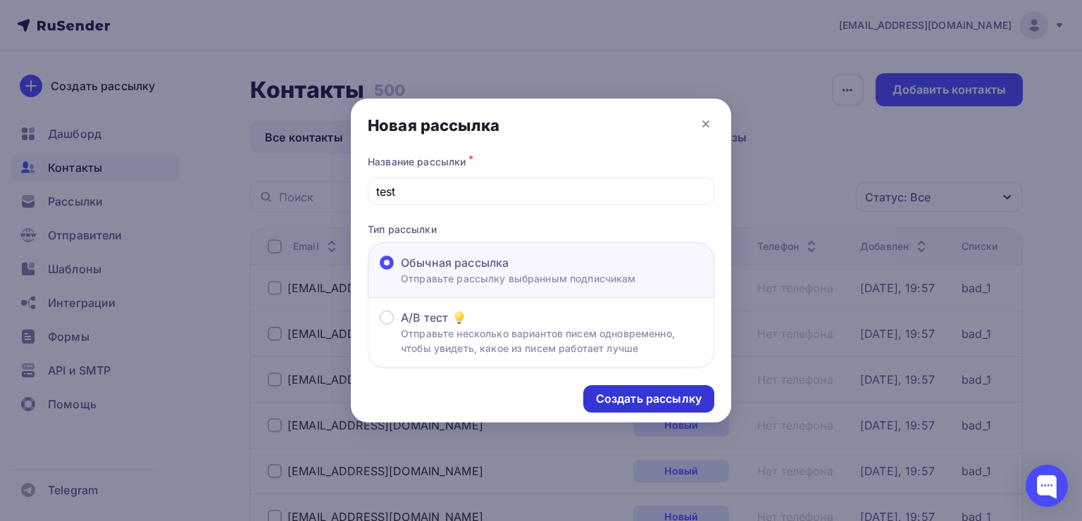
click at [680, 403] on div "Создать рассылку" at bounding box center [649, 399] width 106 height 16
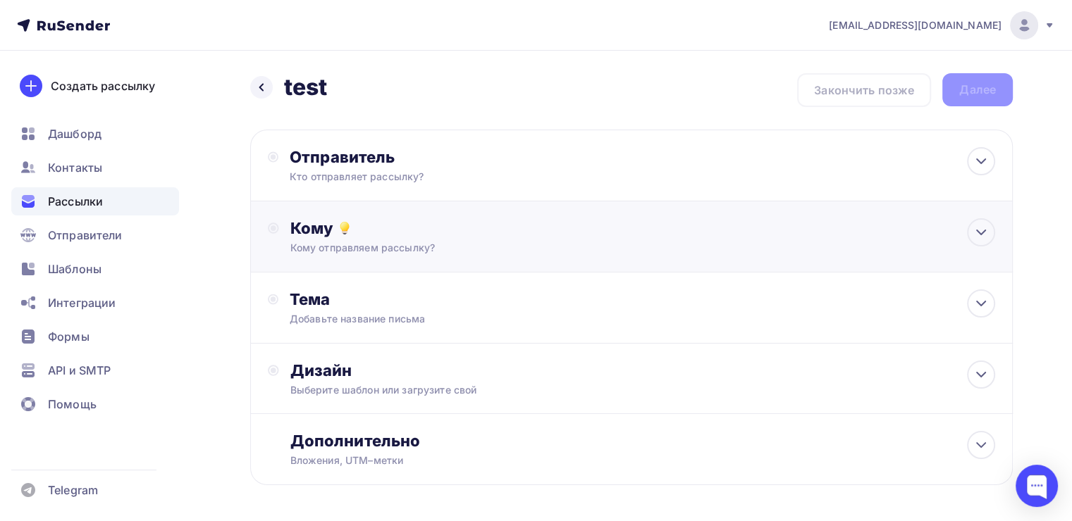
click at [531, 223] on div "Кому" at bounding box center [642, 228] width 705 height 20
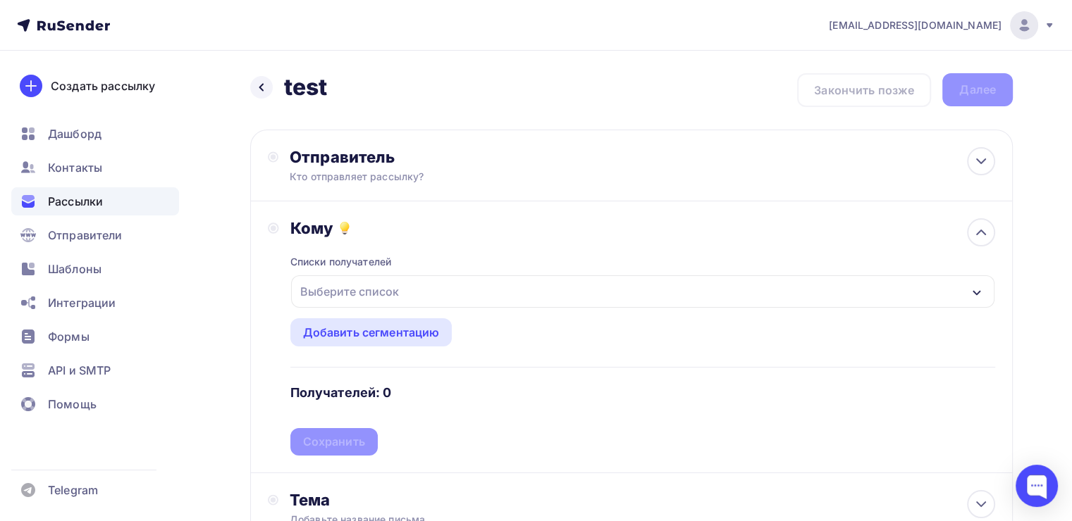
click at [406, 303] on div "Выберите список" at bounding box center [642, 291] width 703 height 32
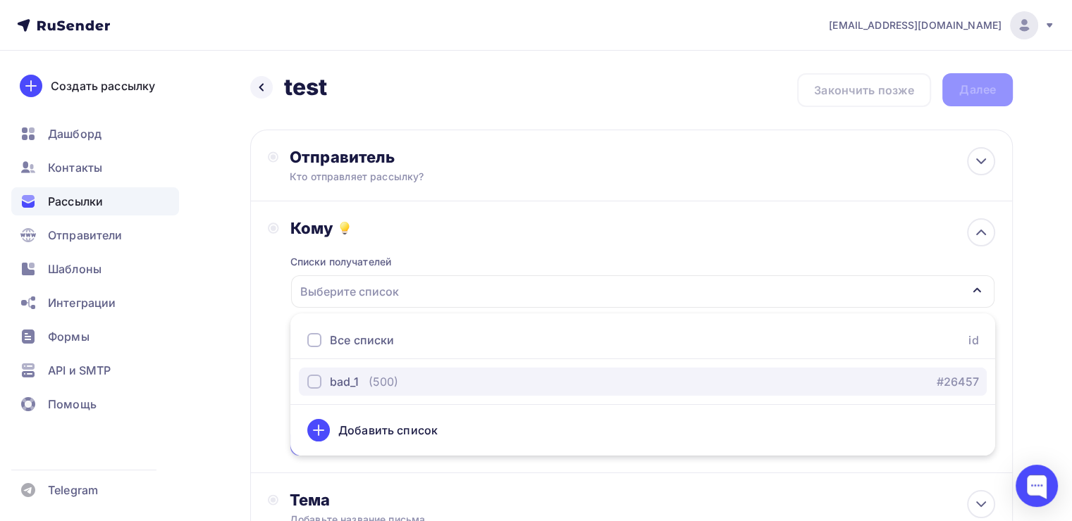
click at [342, 379] on div "bad_1" at bounding box center [344, 381] width 29 height 17
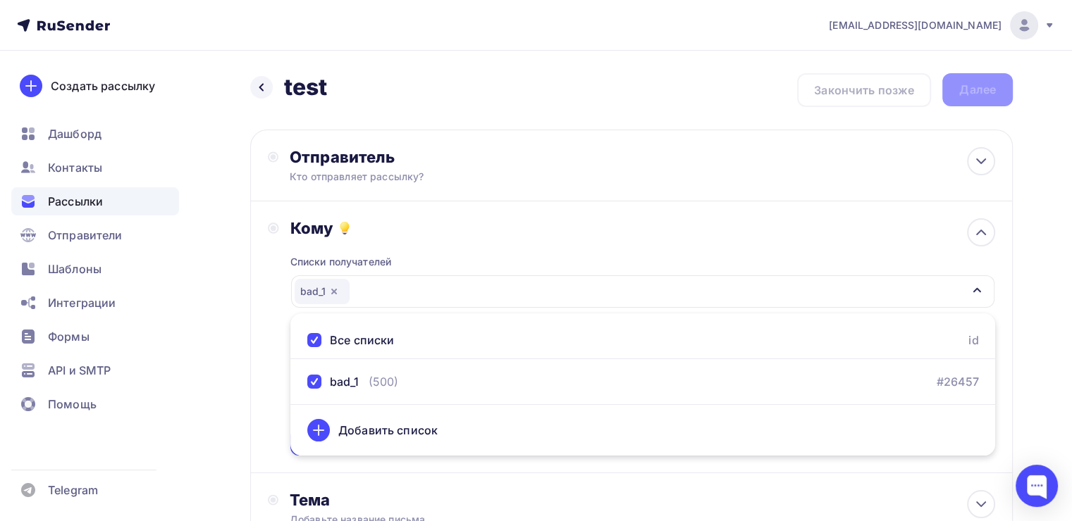
click at [261, 385] on div "Кому Списки получателей bad_1 Все списки id bad_1 (500) #26457 Добавить список …" at bounding box center [631, 337] width 762 height 272
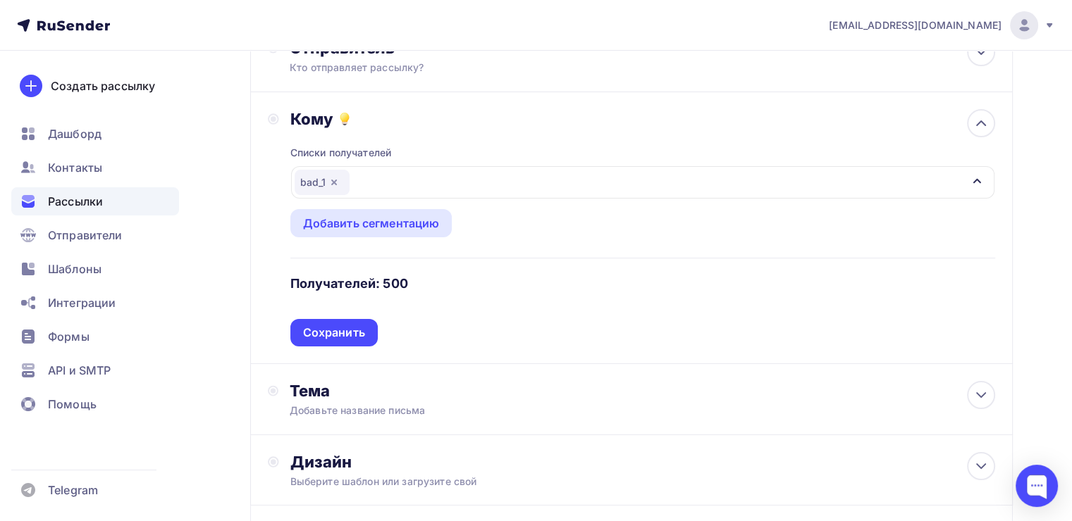
scroll to position [110, 0]
click at [335, 341] on div "Сохранить" at bounding box center [333, 331] width 87 height 27
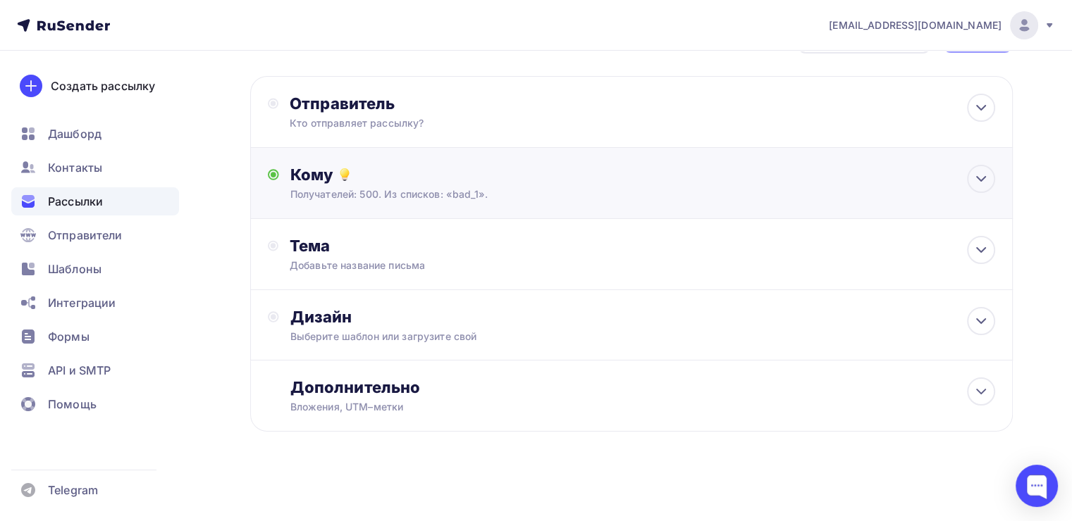
scroll to position [54, 0]
click at [395, 252] on div "Тема" at bounding box center [429, 246] width 278 height 20
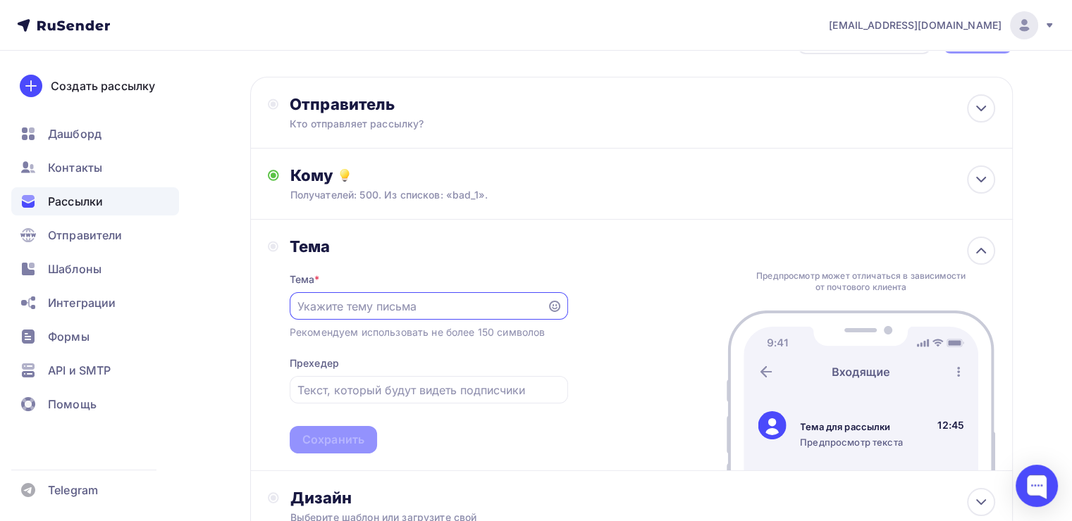
scroll to position [0, 0]
type input """
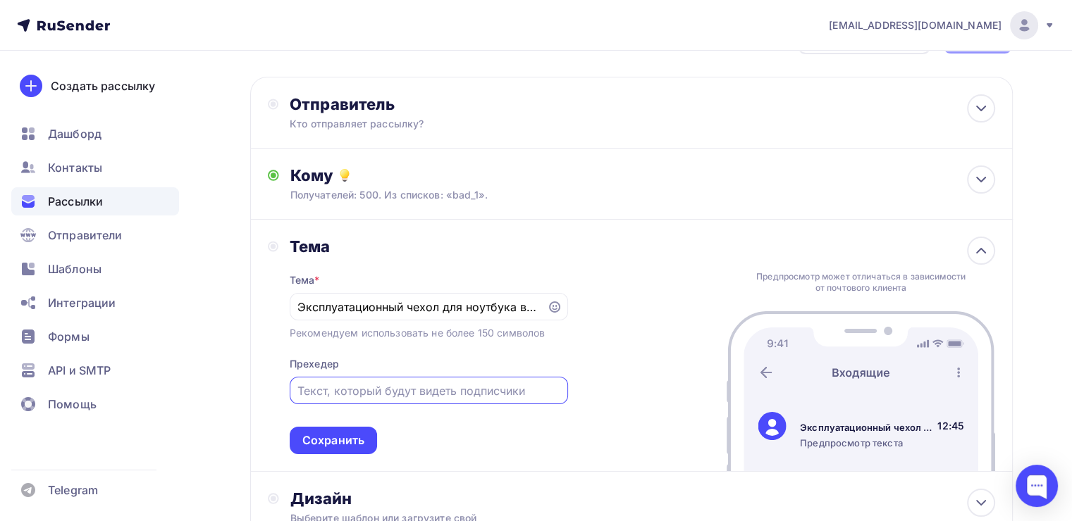
click at [489, 396] on input "text" at bounding box center [428, 391] width 262 height 17
click at [519, 308] on input "Эксплуатационный чехол для ноутбука вепогодный" at bounding box center [417, 307] width 241 height 17
drag, startPoint x: 519, startPoint y: 308, endPoint x: 590, endPoint y: 311, distance: 71.2
click at [590, 311] on div "Тема Тема * Эксплуатационный чехол для ноутбука вепогодный Рекомендуем использо…" at bounding box center [631, 346] width 762 height 252
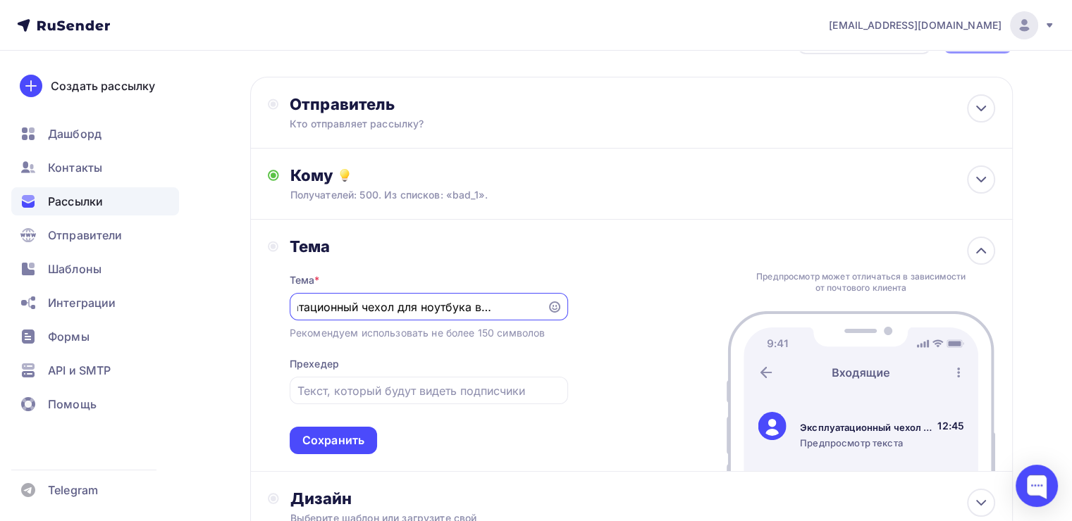
click at [479, 306] on input "Эксплуатационный чехол для ноутбука вепогодный" at bounding box center [417, 307] width 241 height 17
type input "Эксплуатационный чехол для ноутбука всепогодный"
click at [362, 392] on input "text" at bounding box center [428, 391] width 262 height 17
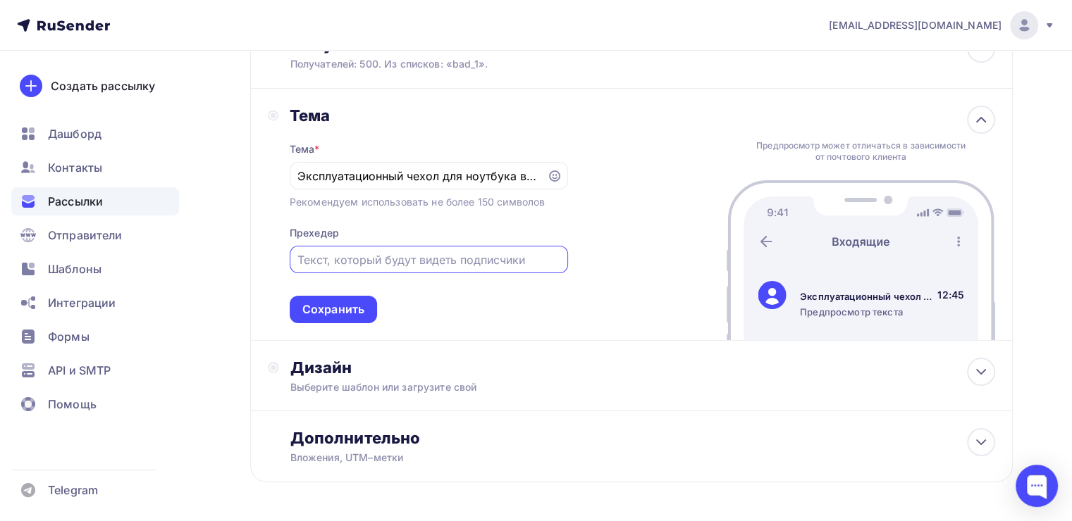
scroll to position [183, 0]
click at [318, 230] on div "Прехедер" at bounding box center [314, 234] width 49 height 14
click at [297, 227] on div "Прехедер" at bounding box center [314, 234] width 49 height 14
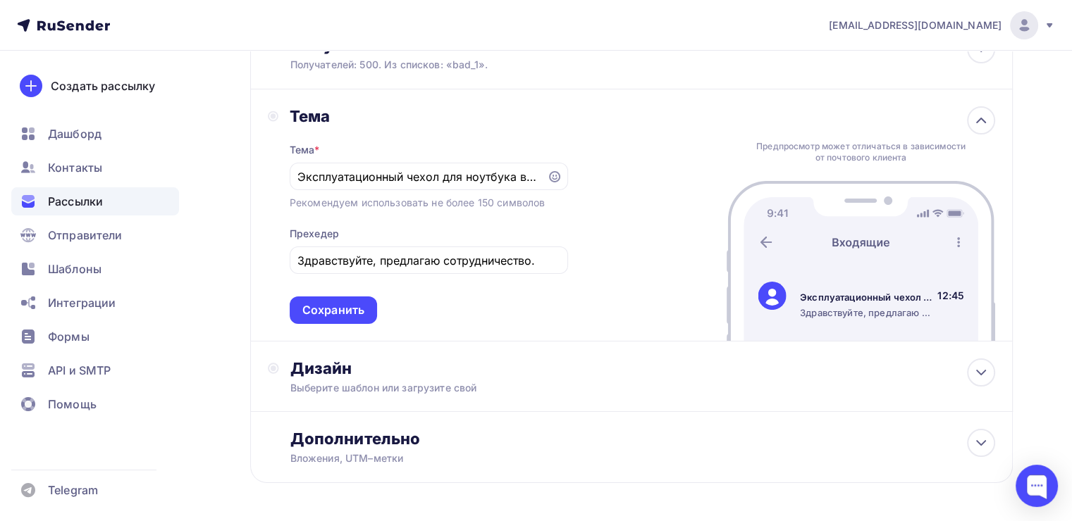
drag, startPoint x: 383, startPoint y: 224, endPoint x: 523, endPoint y: 212, distance: 141.4
click at [523, 212] on div "Тема * Эксплуатационный чехол для ноутбука всепогодный Рекомендуем использовать…" at bounding box center [429, 225] width 278 height 198
click at [516, 256] on input "Здравствуйте, предлагаю сотрудничество." at bounding box center [428, 260] width 262 height 17
click at [403, 256] on input "Здравствуйте, предлагаю сотрудничество. Теперь эксплуатационный чехол для ноутб…" at bounding box center [428, 260] width 262 height 17
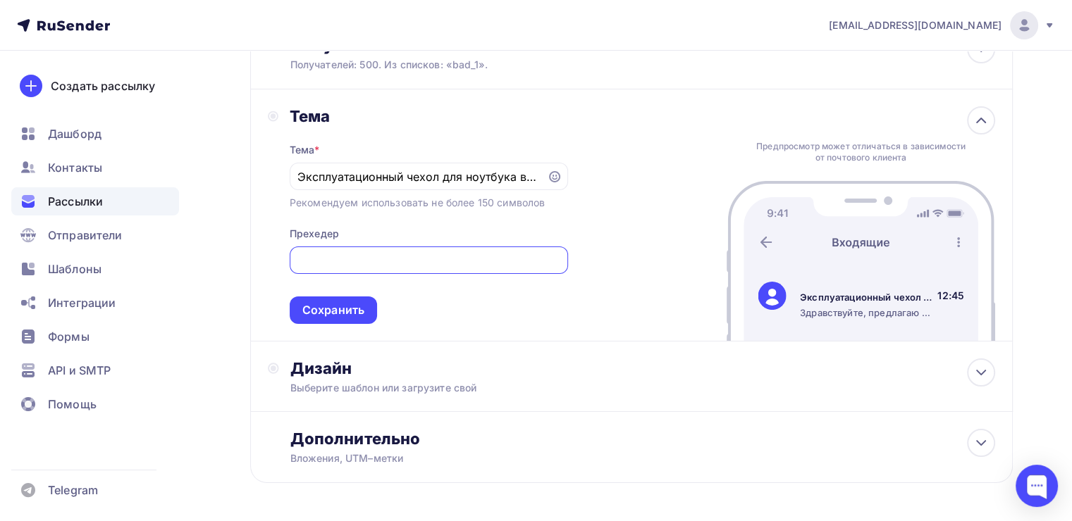
click at [509, 256] on input "Здравствуйте, предлагаю сотрудничество. Теперь эксплуатационный чехол для ноутб…" at bounding box center [428, 260] width 262 height 17
type input "Здравствуйте, предлагаю сотрудничество. Теперь эксплуатационный чехол для ноутб…"
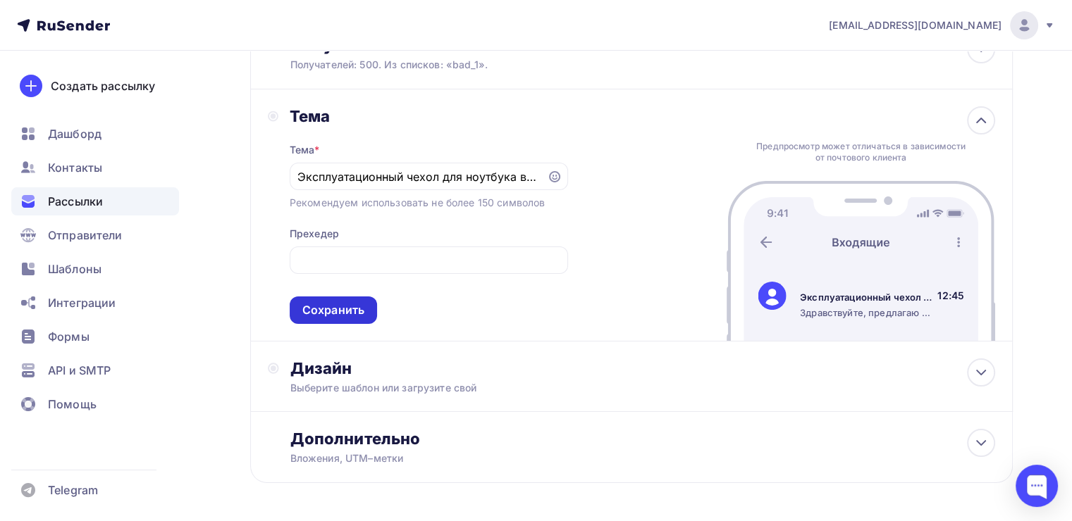
scroll to position [0, 0]
click at [347, 304] on div "Сохранить" at bounding box center [333, 310] width 62 height 16
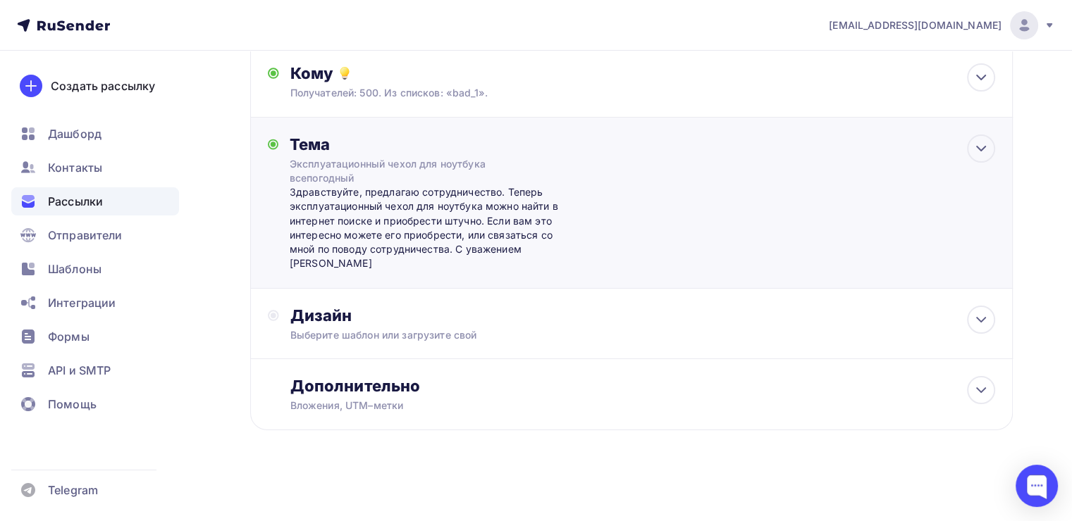
scroll to position [154, 0]
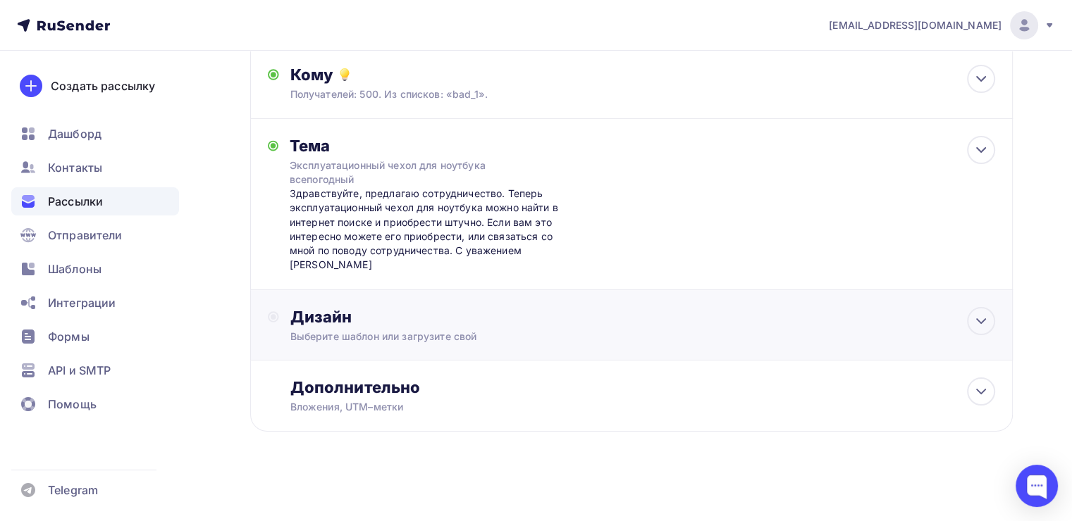
click at [526, 320] on div "Дизайн" at bounding box center [642, 317] width 705 height 20
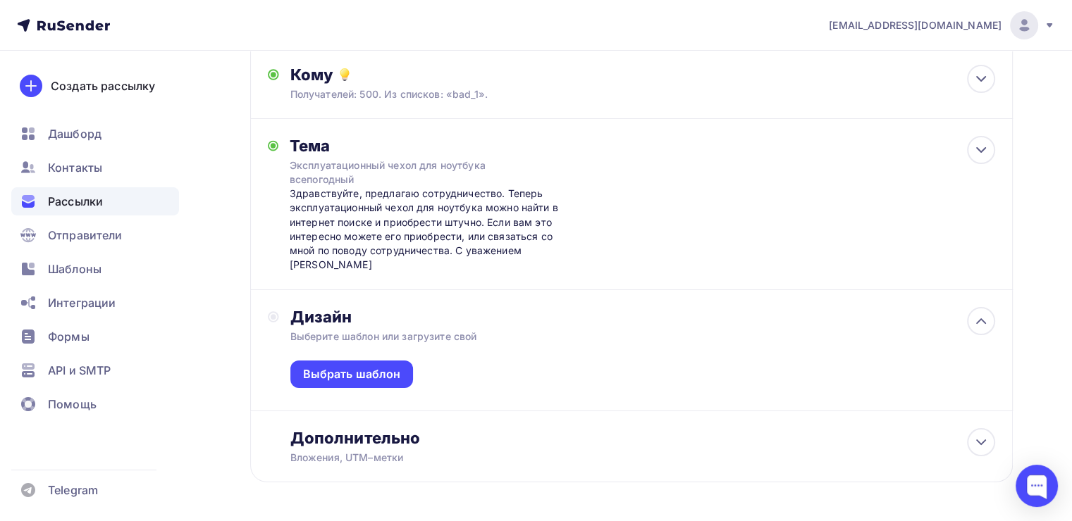
scroll to position [183, 0]
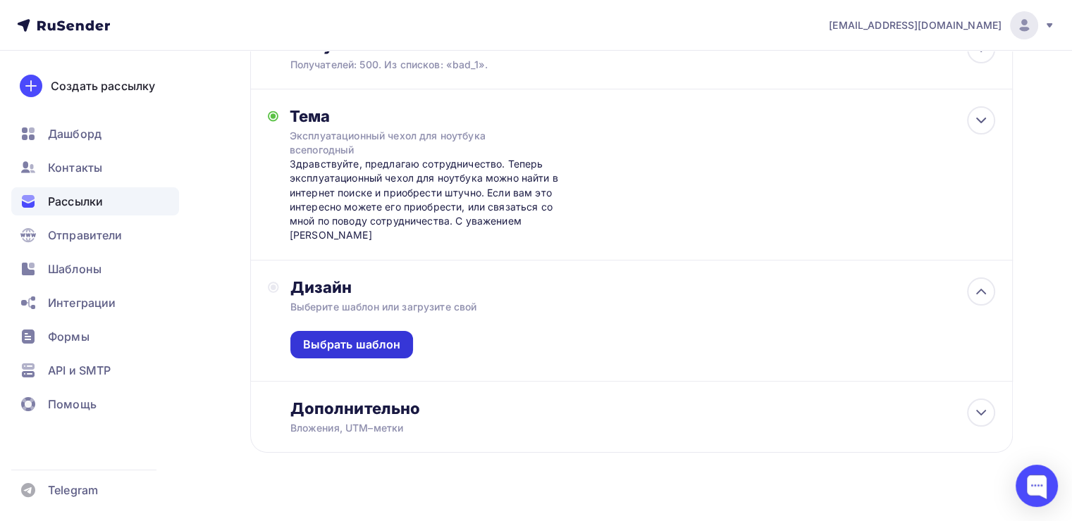
click at [372, 348] on div "Выбрать шаблон" at bounding box center [352, 345] width 98 height 16
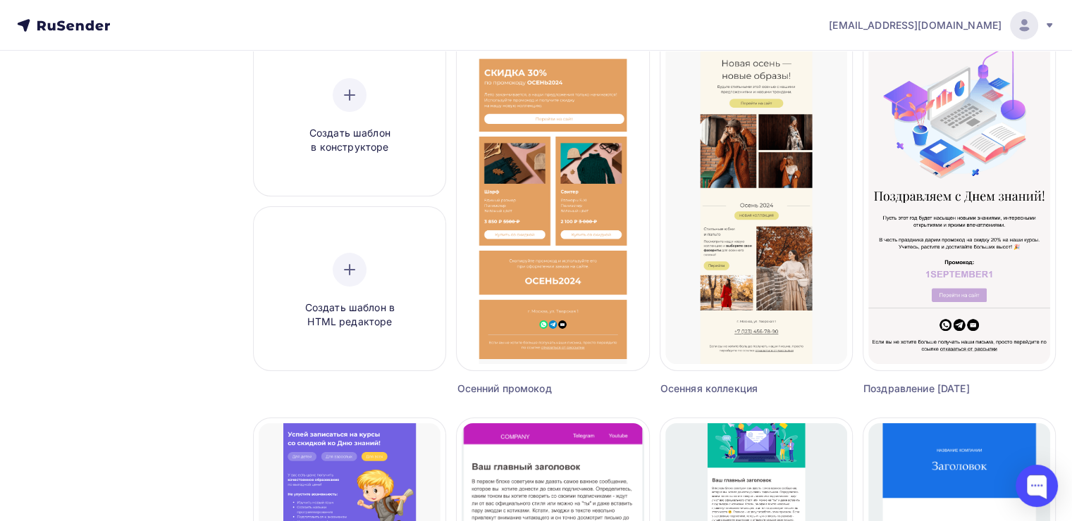
scroll to position [244, 0]
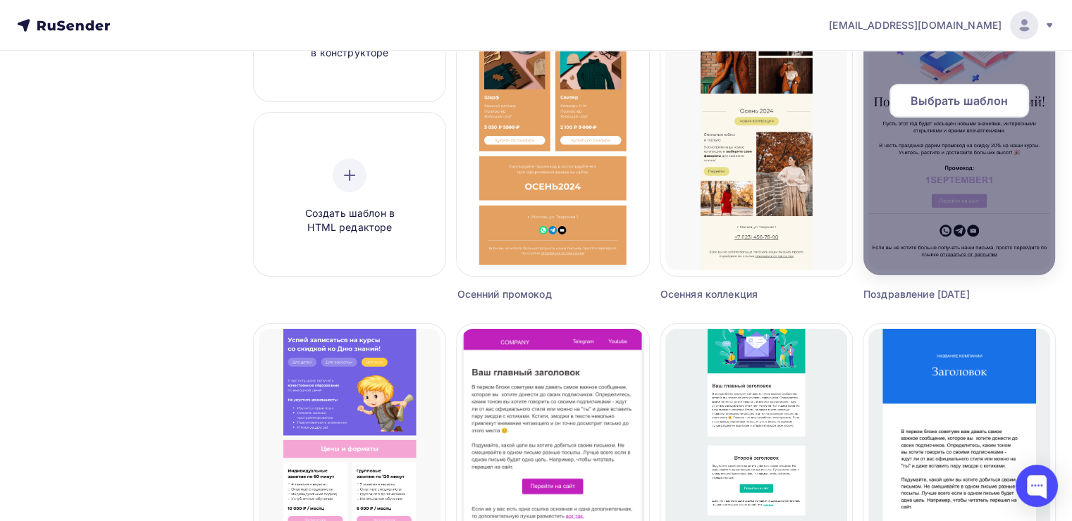
click at [967, 89] on div "Выбрать шаблон" at bounding box center [958, 101] width 139 height 34
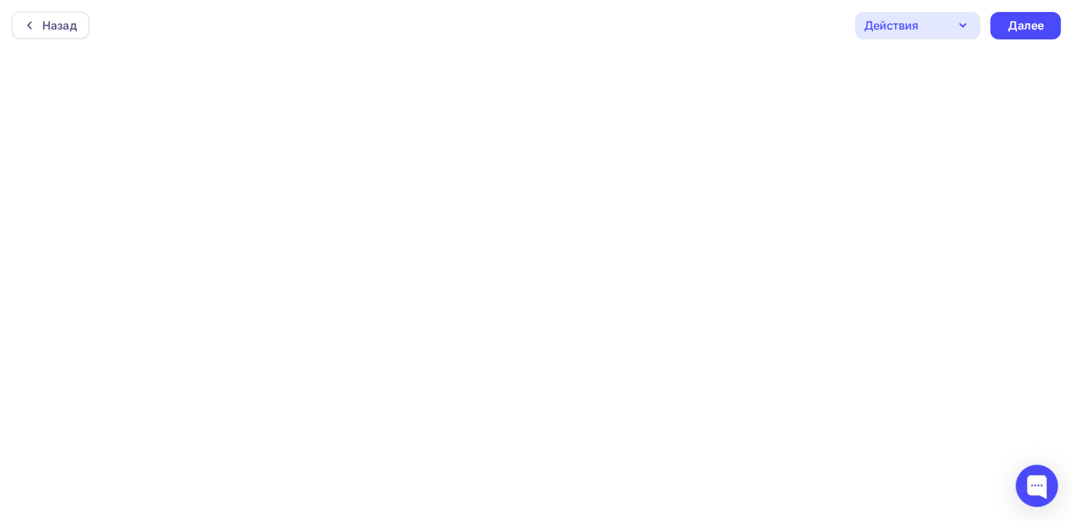
scroll to position [3, 0]
click at [1031, 23] on div "Далее" at bounding box center [1025, 23] width 37 height 16
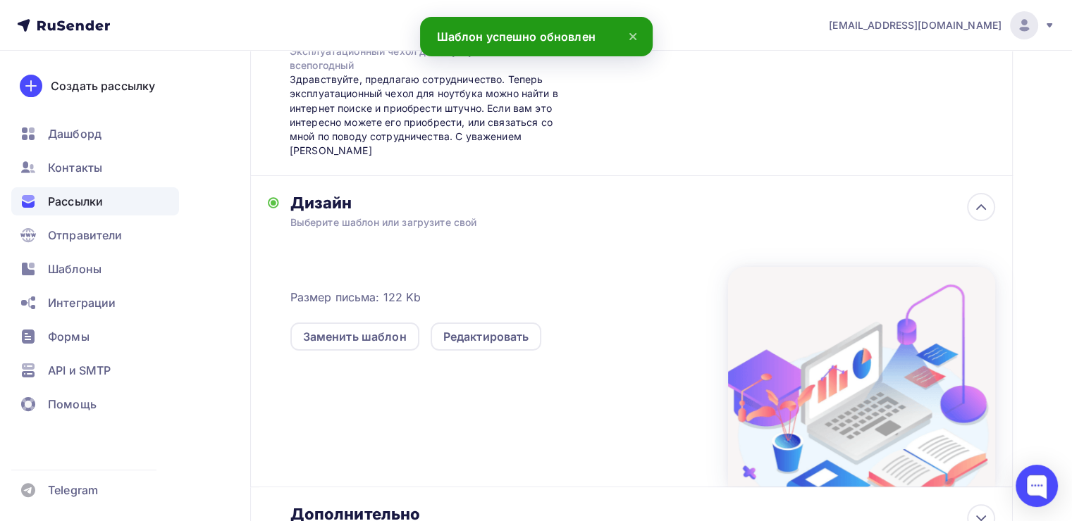
scroll to position [395, 0]
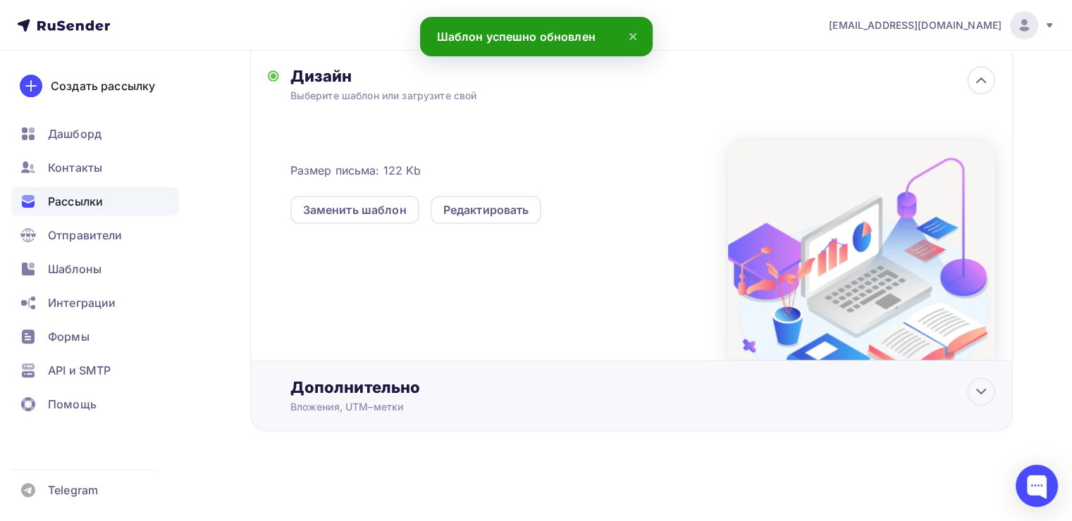
click at [537, 391] on div "Дополнительно" at bounding box center [642, 388] width 705 height 20
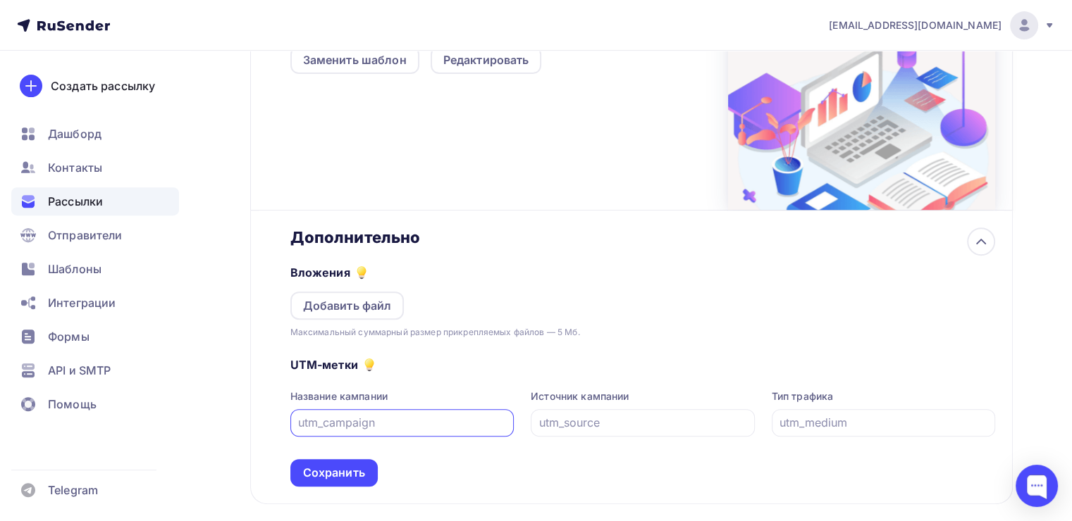
scroll to position [616, 0]
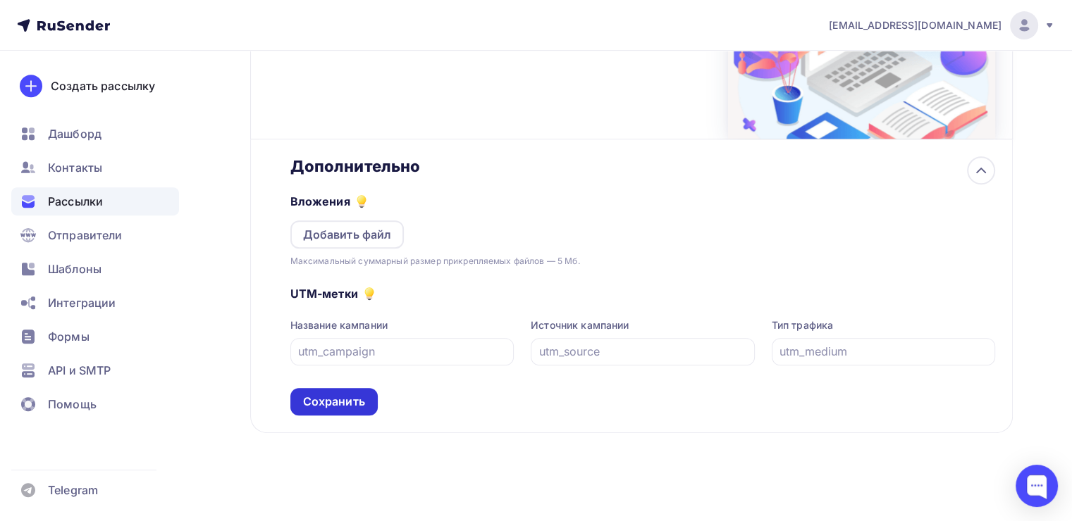
click at [366, 409] on div "Сохранить" at bounding box center [333, 401] width 87 height 27
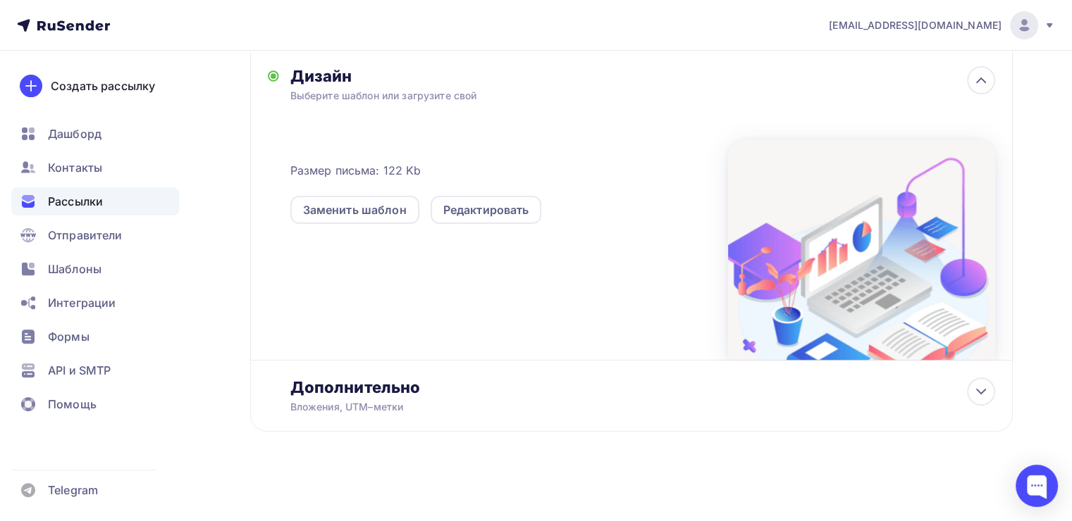
scroll to position [0, 0]
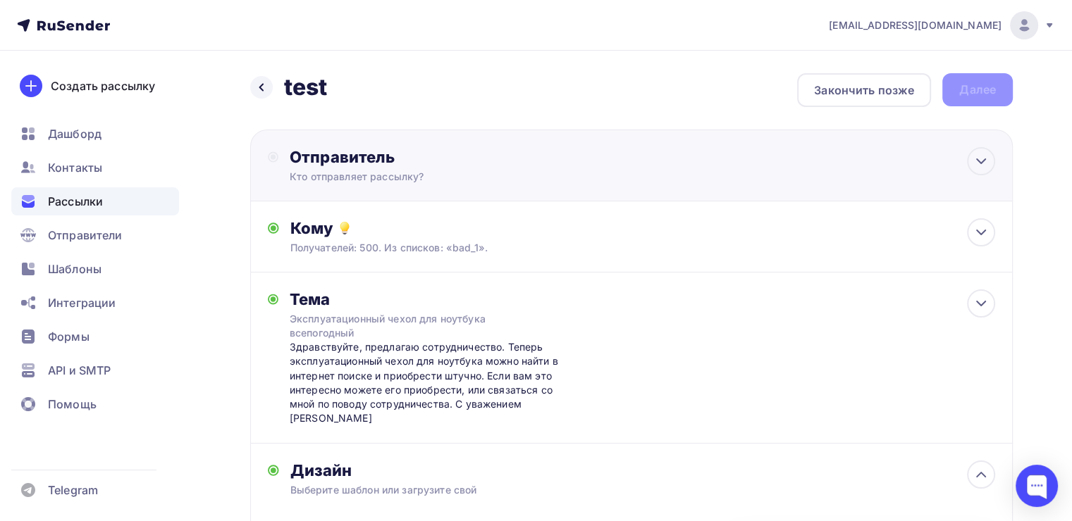
click at [388, 166] on div "Отправитель Кто отправляет рассылку? Email * [PERSON_NAME][EMAIL_ADDRESS][DOMAI…" at bounding box center [442, 165] width 305 height 37
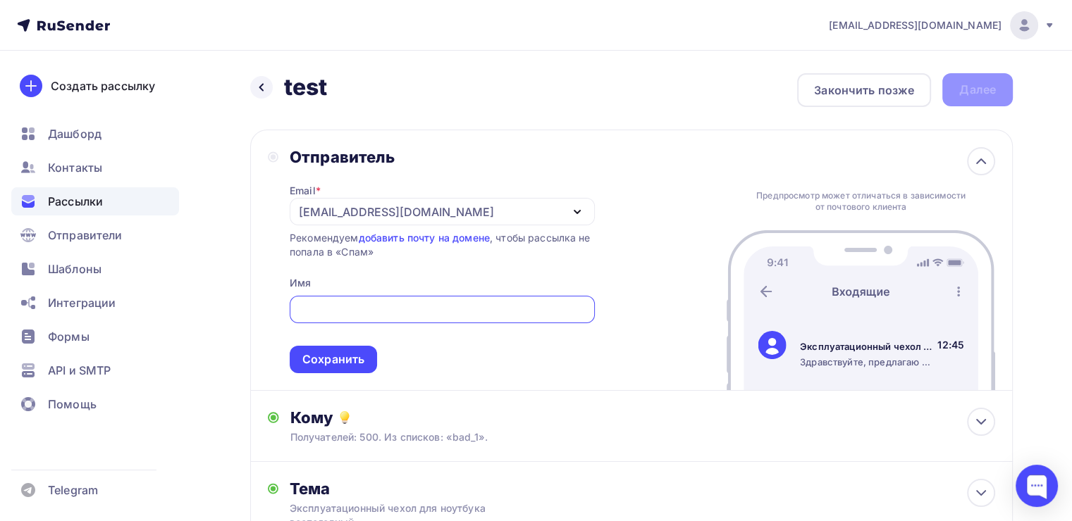
type input "[EMAIL_ADDRESS][DOMAIN_NAME]"
click at [776, 130] on div "Отправитель Email * [PERSON_NAME][EMAIL_ADDRESS][DOMAIN_NAME] [EMAIL_ADDRESS][D…" at bounding box center [631, 260] width 762 height 261
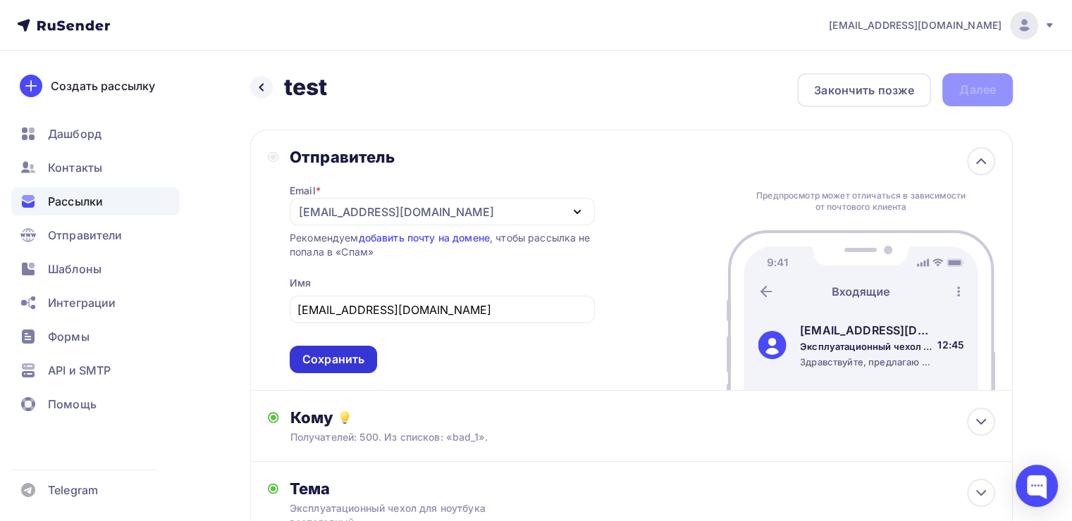
click at [349, 358] on div "Сохранить" at bounding box center [333, 360] width 62 height 16
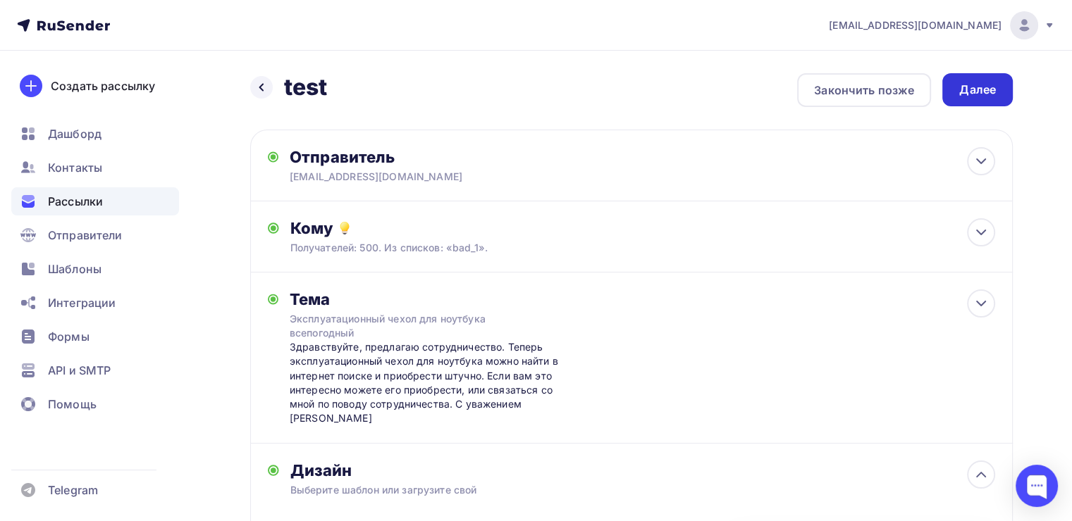
click at [978, 90] on div "Далее" at bounding box center [977, 90] width 37 height 16
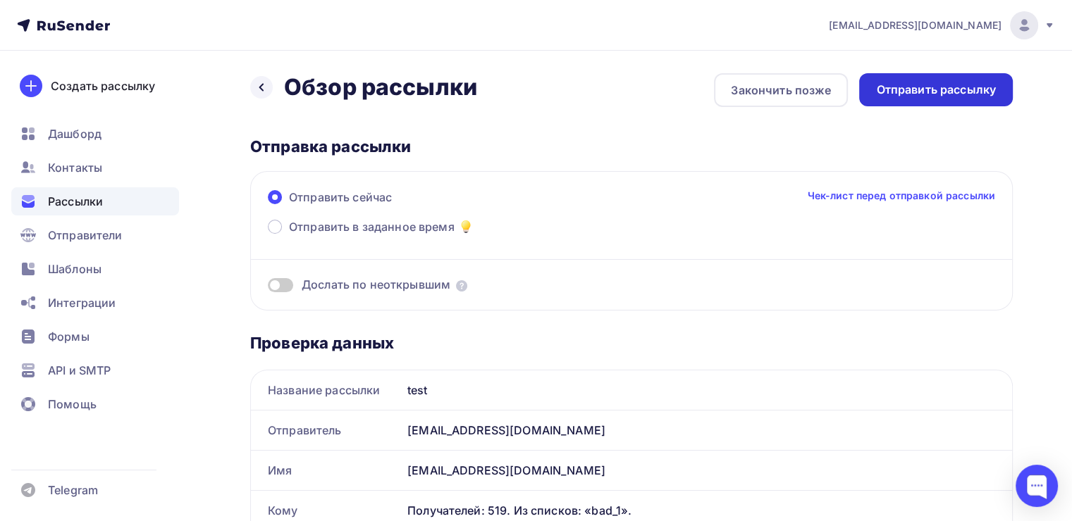
click at [913, 99] on div "Отправить рассылку" at bounding box center [936, 89] width 154 height 33
